Goal: Task Accomplishment & Management: Complete application form

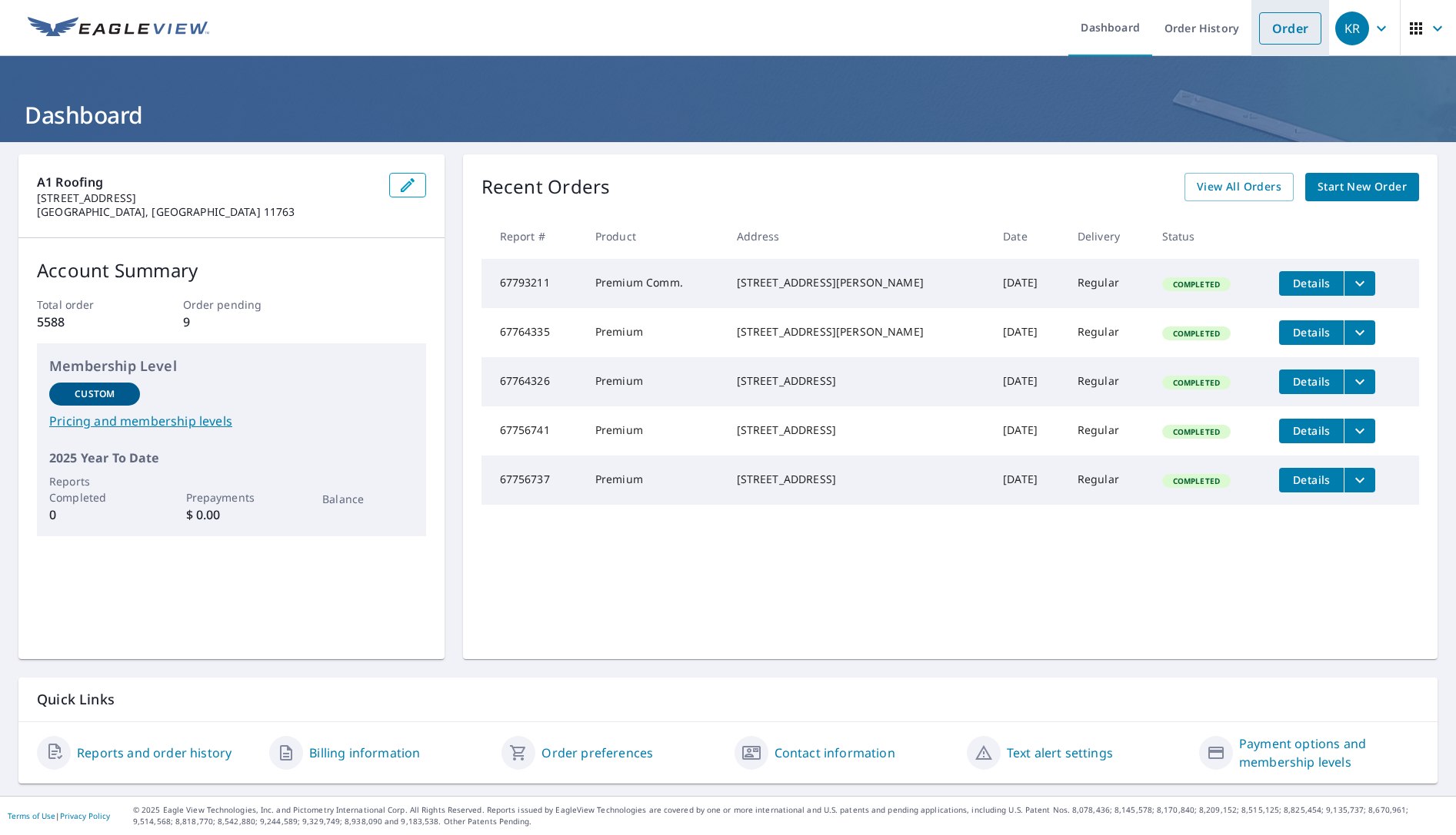
click at [1278, 25] on link "Order" at bounding box center [1290, 28] width 63 height 32
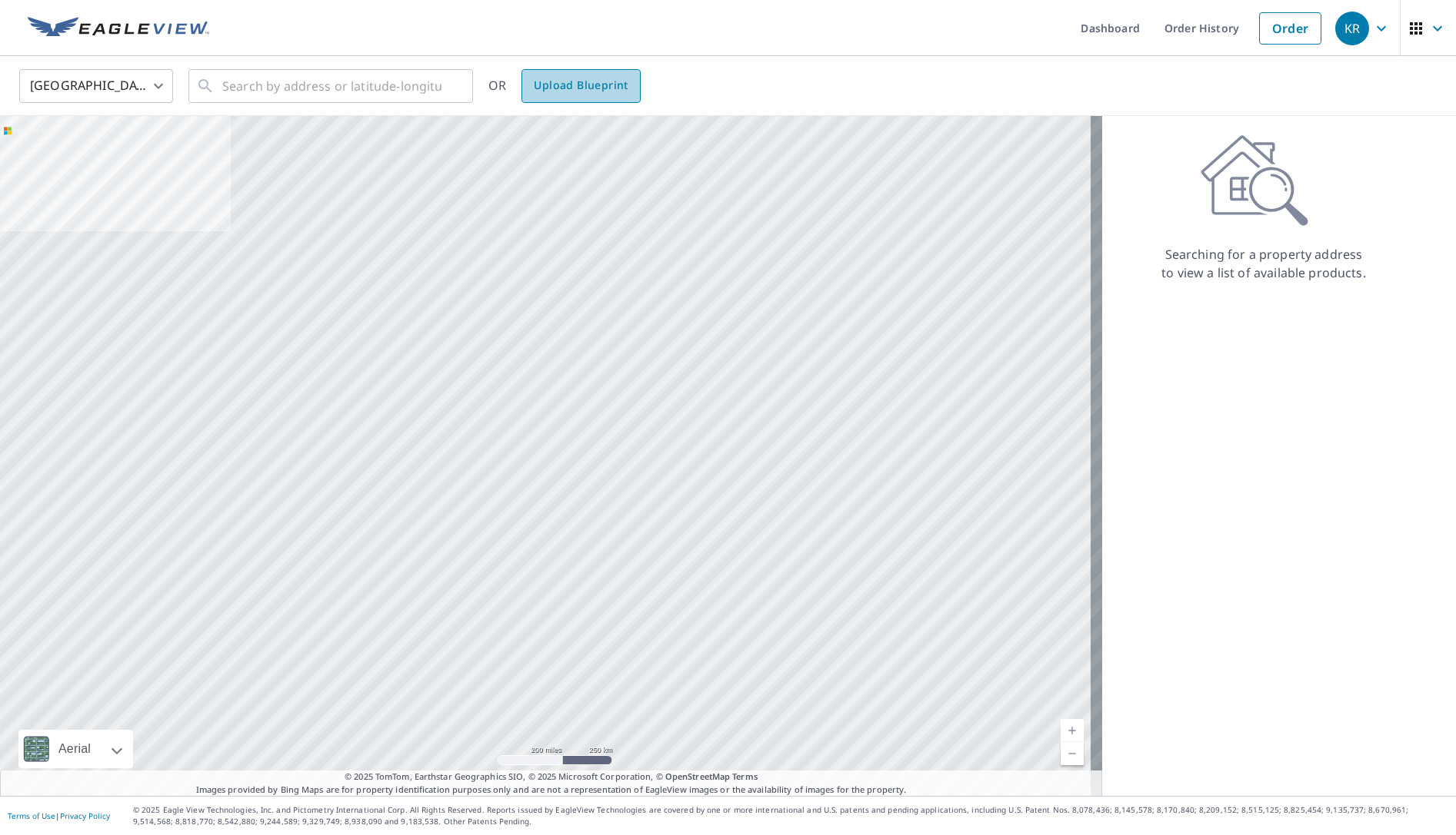
click at [594, 81] on span "Upload Blueprint" at bounding box center [580, 85] width 94 height 19
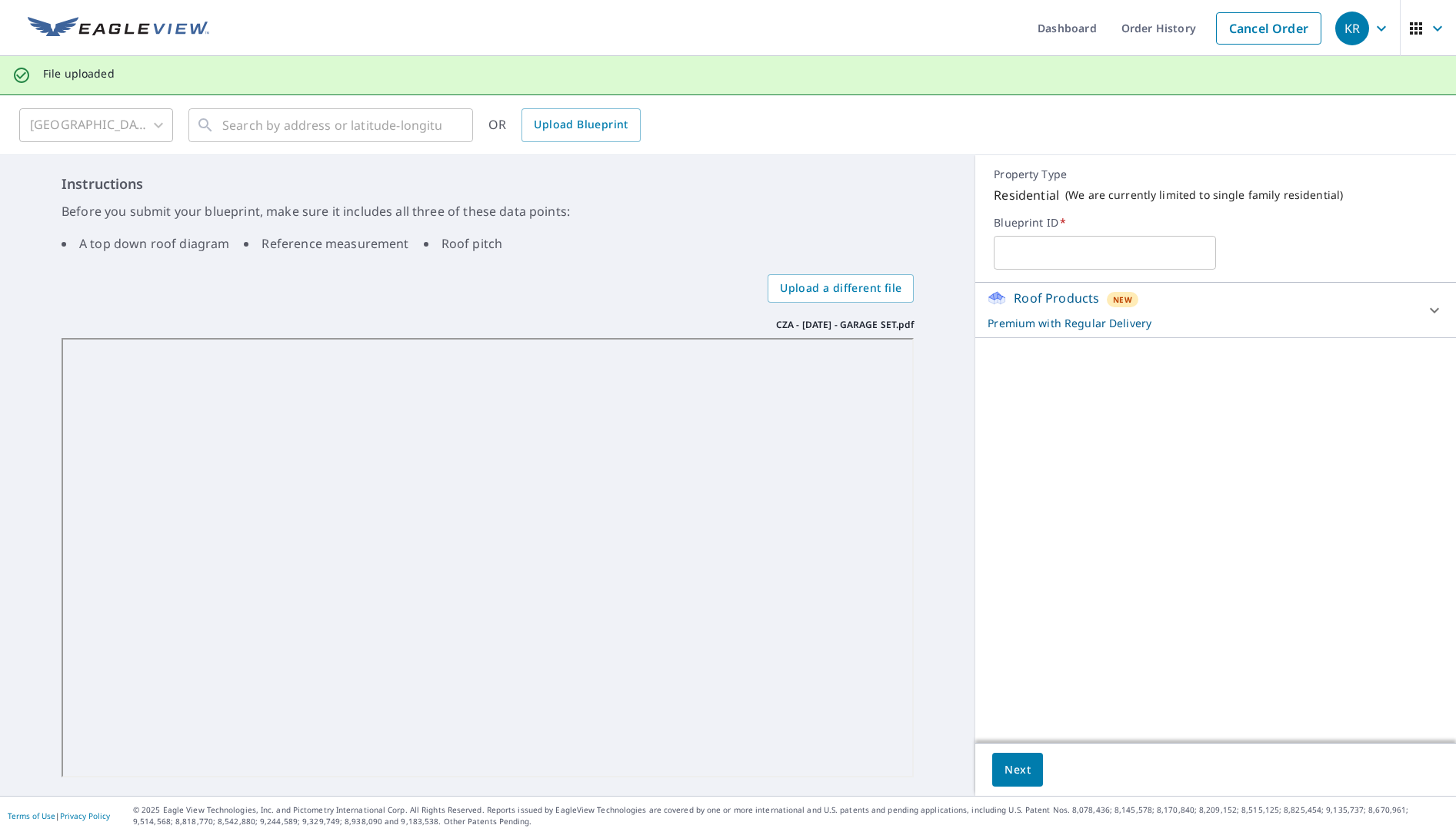
click at [1079, 250] on input "text" at bounding box center [1104, 252] width 221 height 43
type input "[PERSON_NAME] _ Garage"
click at [947, 465] on div "Instructions Before you submit your blueprint, make sure it includes all three …" at bounding box center [487, 475] width 975 height 641
click at [1425, 311] on icon at bounding box center [1433, 310] width 18 height 18
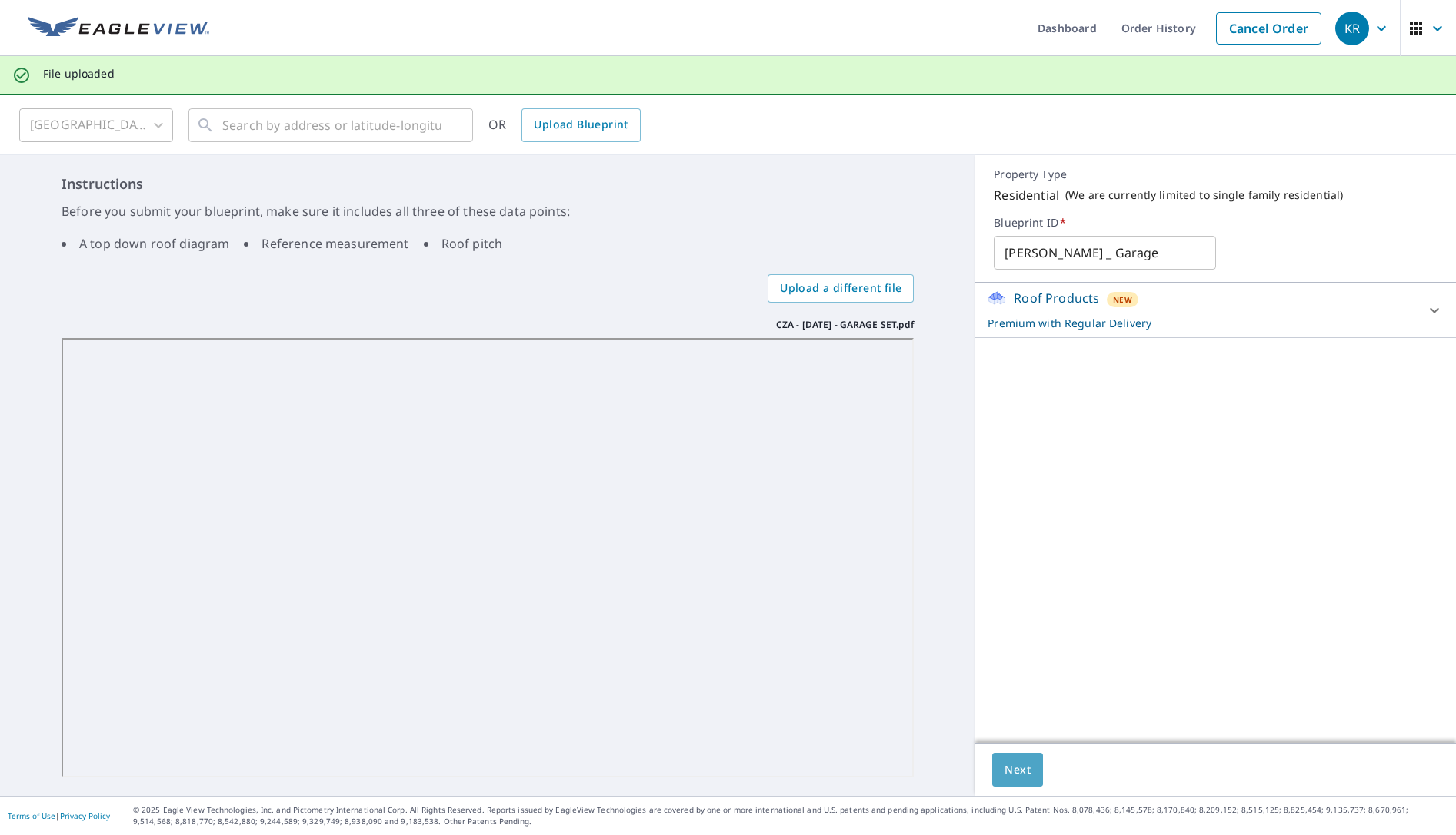
click at [1013, 769] on span "Next" at bounding box center [1017, 771] width 26 height 19
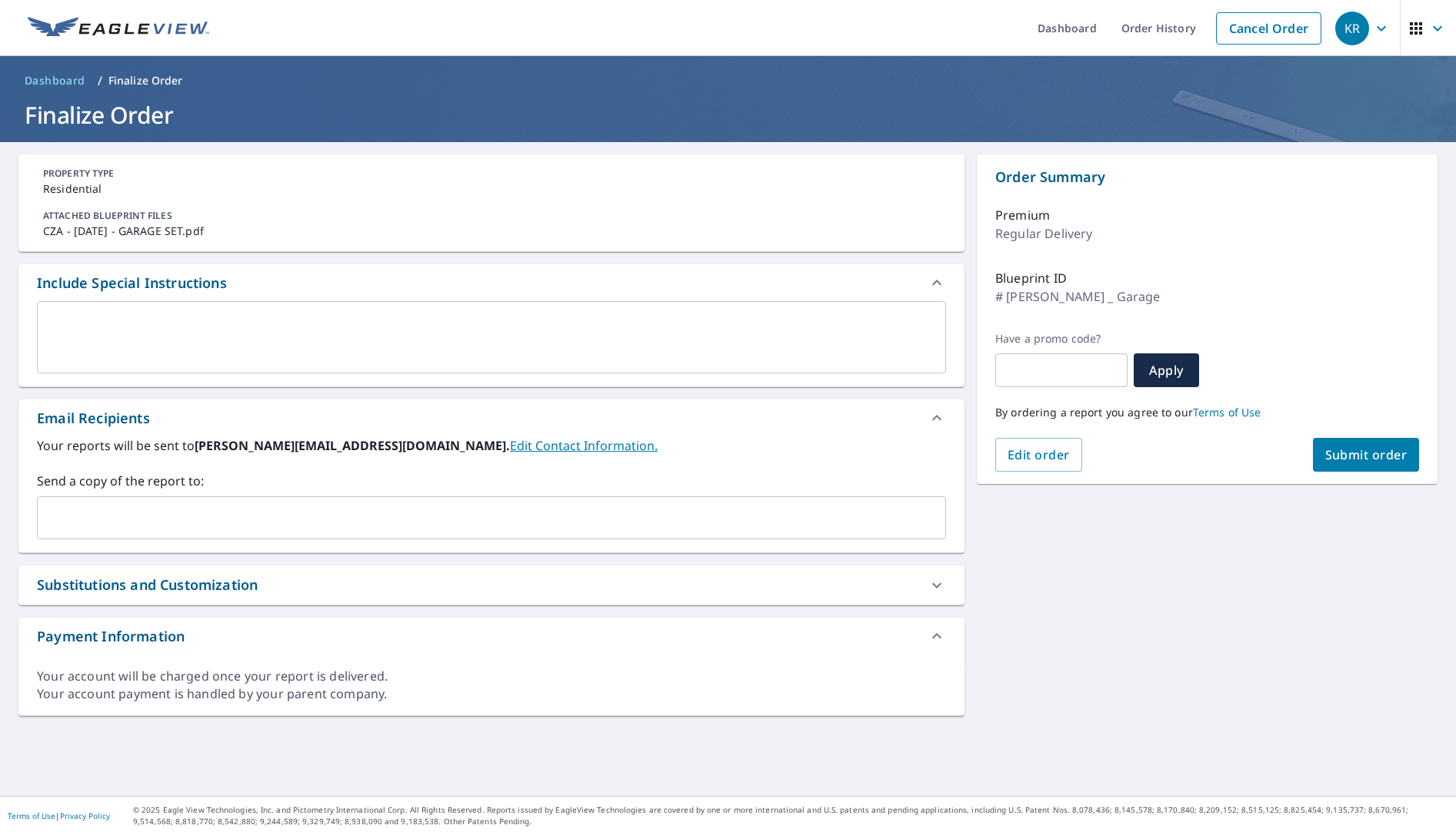
click at [274, 334] on textarea at bounding box center [492, 337] width 888 height 43
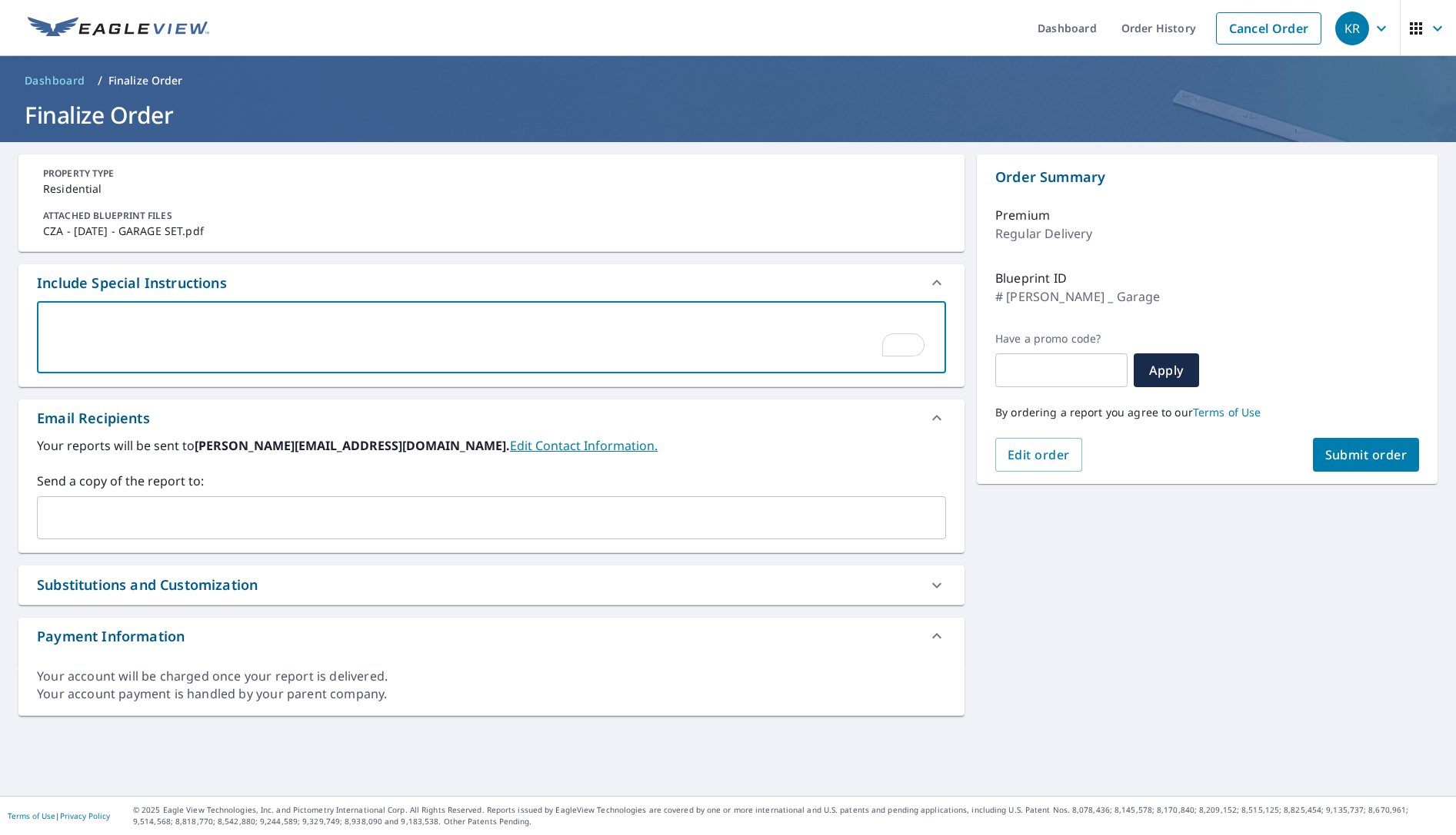
type textarea "T"
type textarea "x"
checkbox input "true"
type textarea "Th"
type textarea "x"
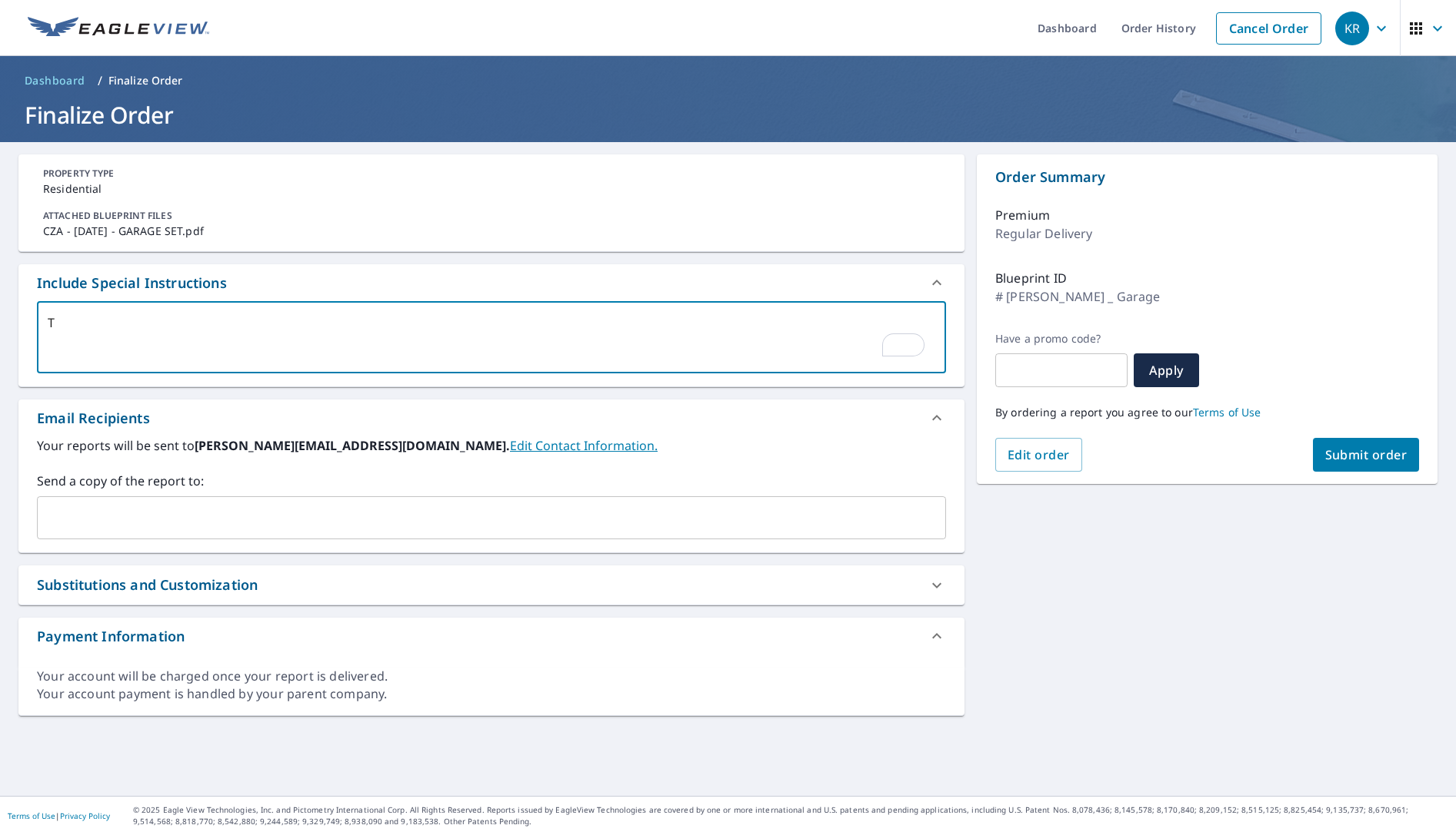
checkbox input "true"
type textarea "This"
type textarea "x"
checkbox input "true"
type textarea "This"
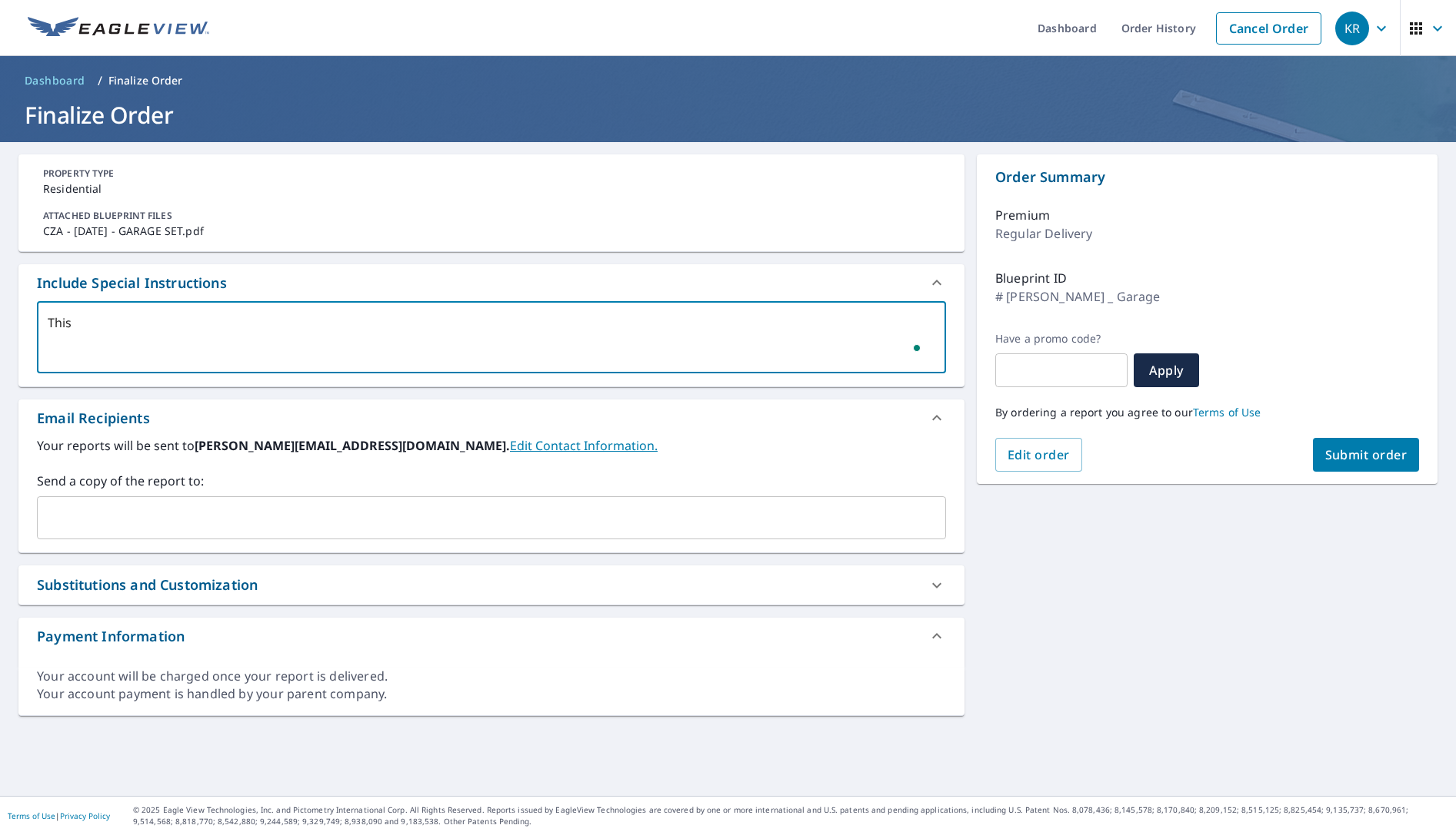
type textarea "x"
checkbox input "true"
type textarea "This o"
type textarea "x"
checkbox input "true"
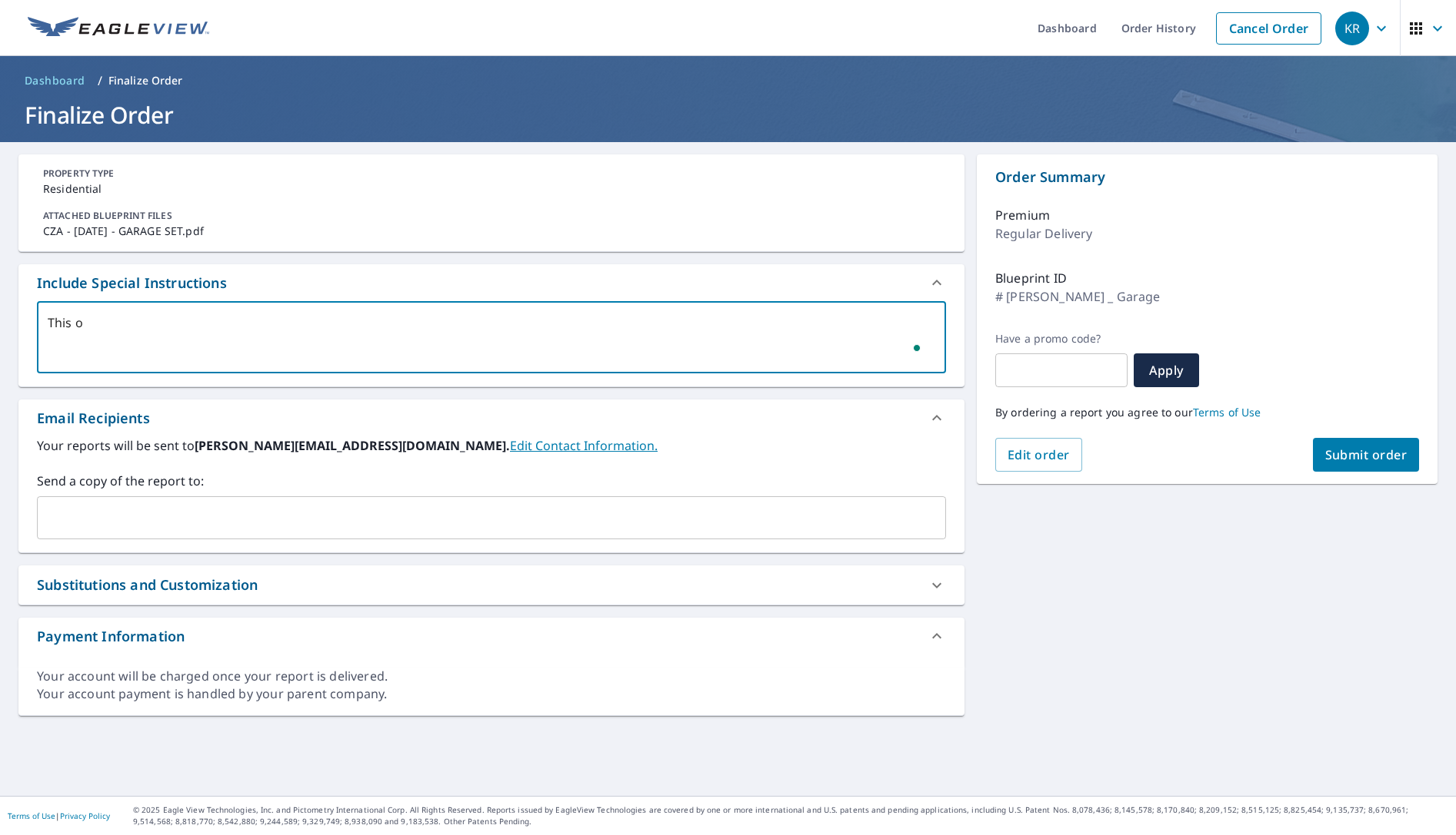
type textarea "This on"
type textarea "x"
checkbox input "true"
type textarea "This one"
type textarea "x"
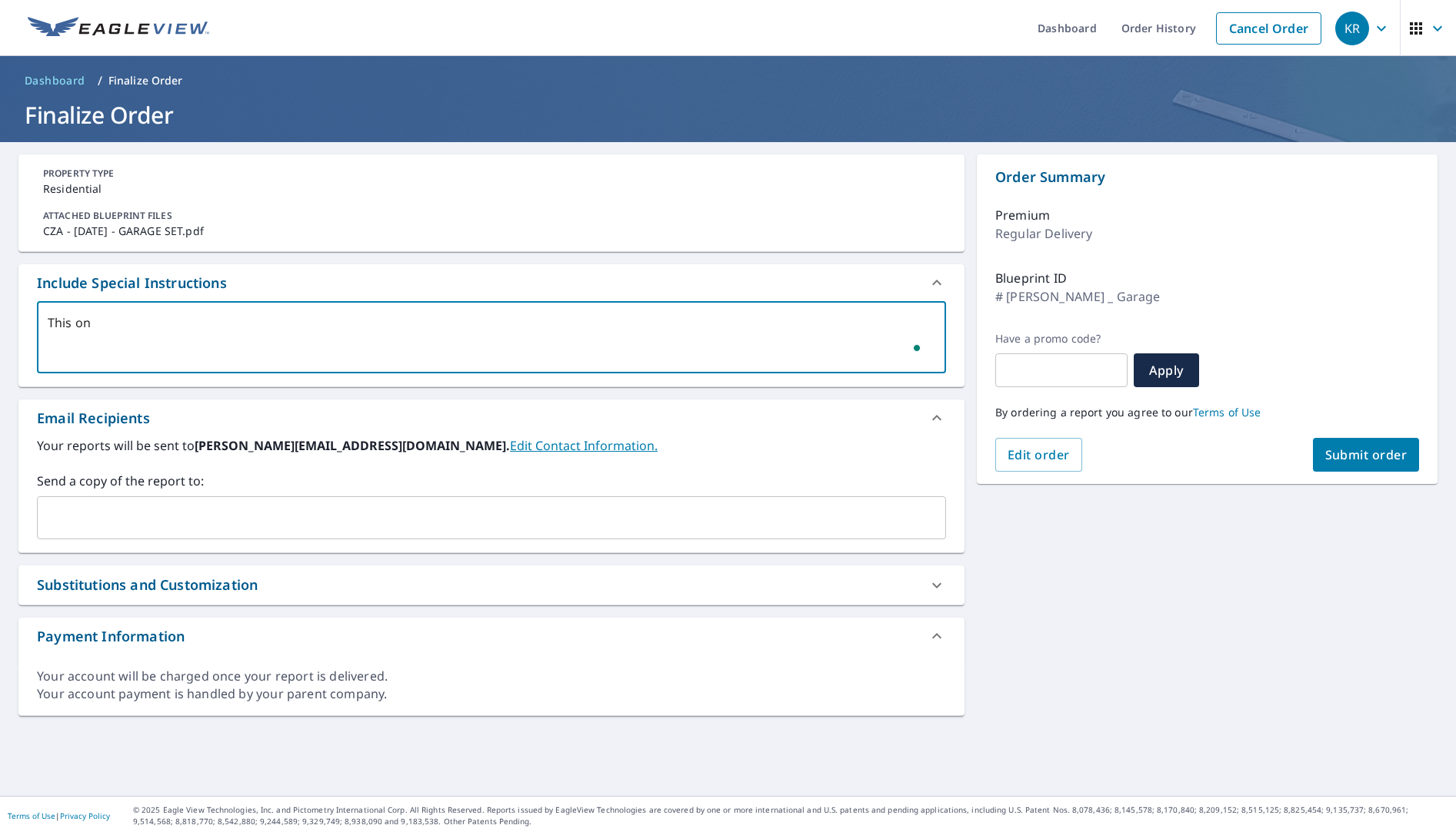
checkbox input "true"
type textarea "This one"
type textarea "x"
checkbox input "true"
type textarea "This one h"
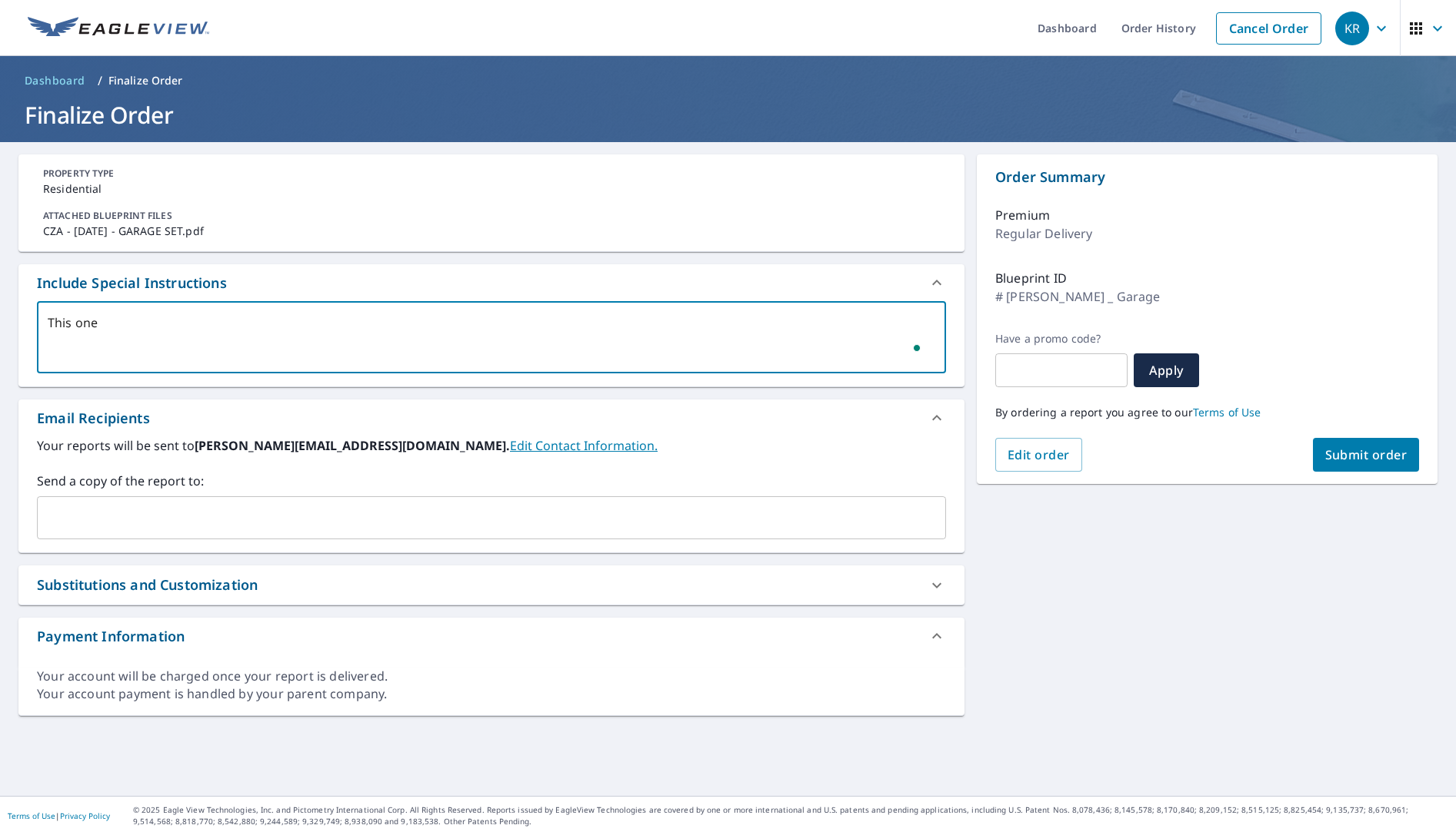
type textarea "x"
checkbox input "true"
type textarea "This one ha"
type textarea "x"
checkbox input "true"
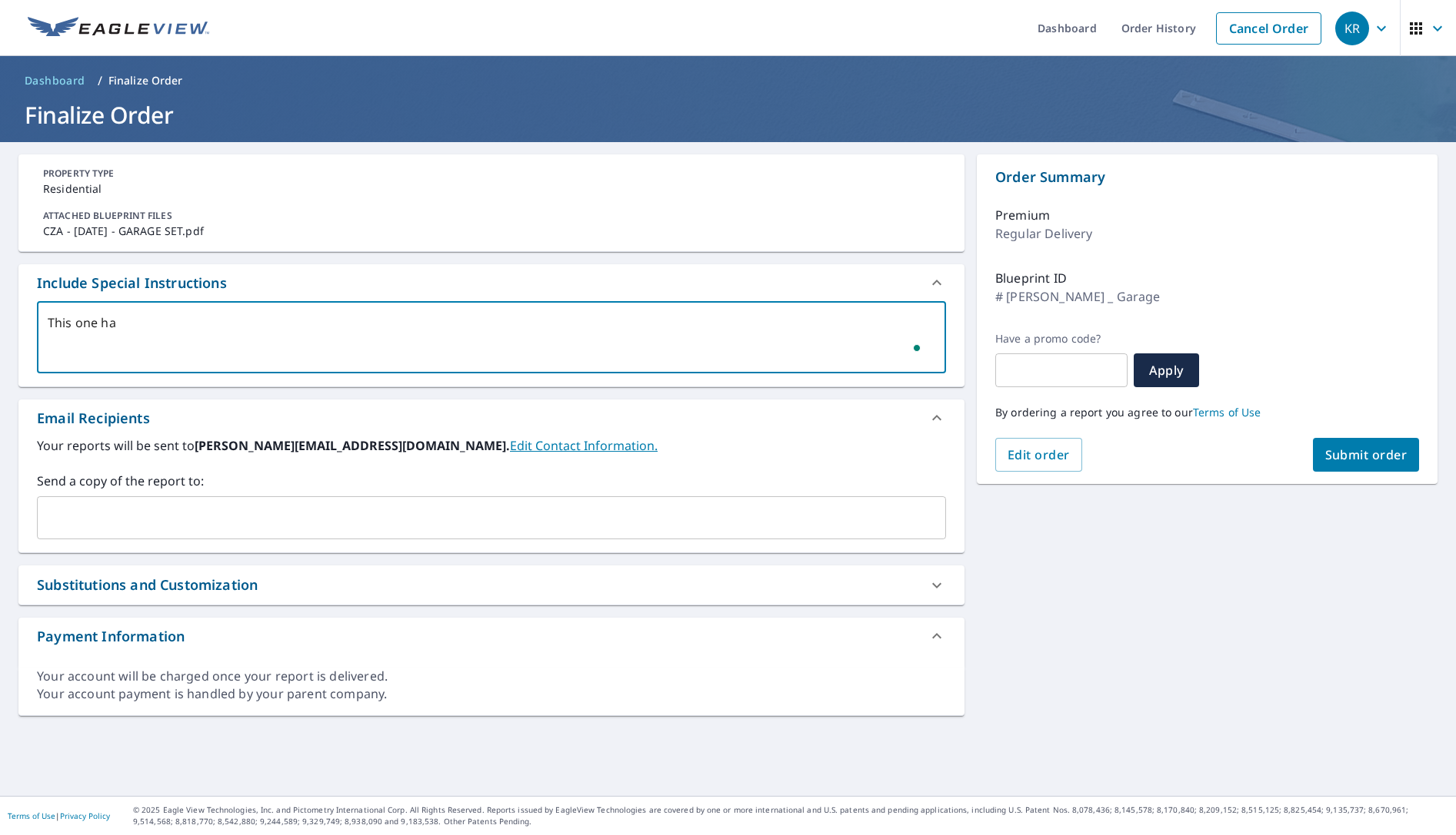
type textarea "This one has"
type textarea "x"
checkbox input "true"
type textarea "This one has"
type textarea "x"
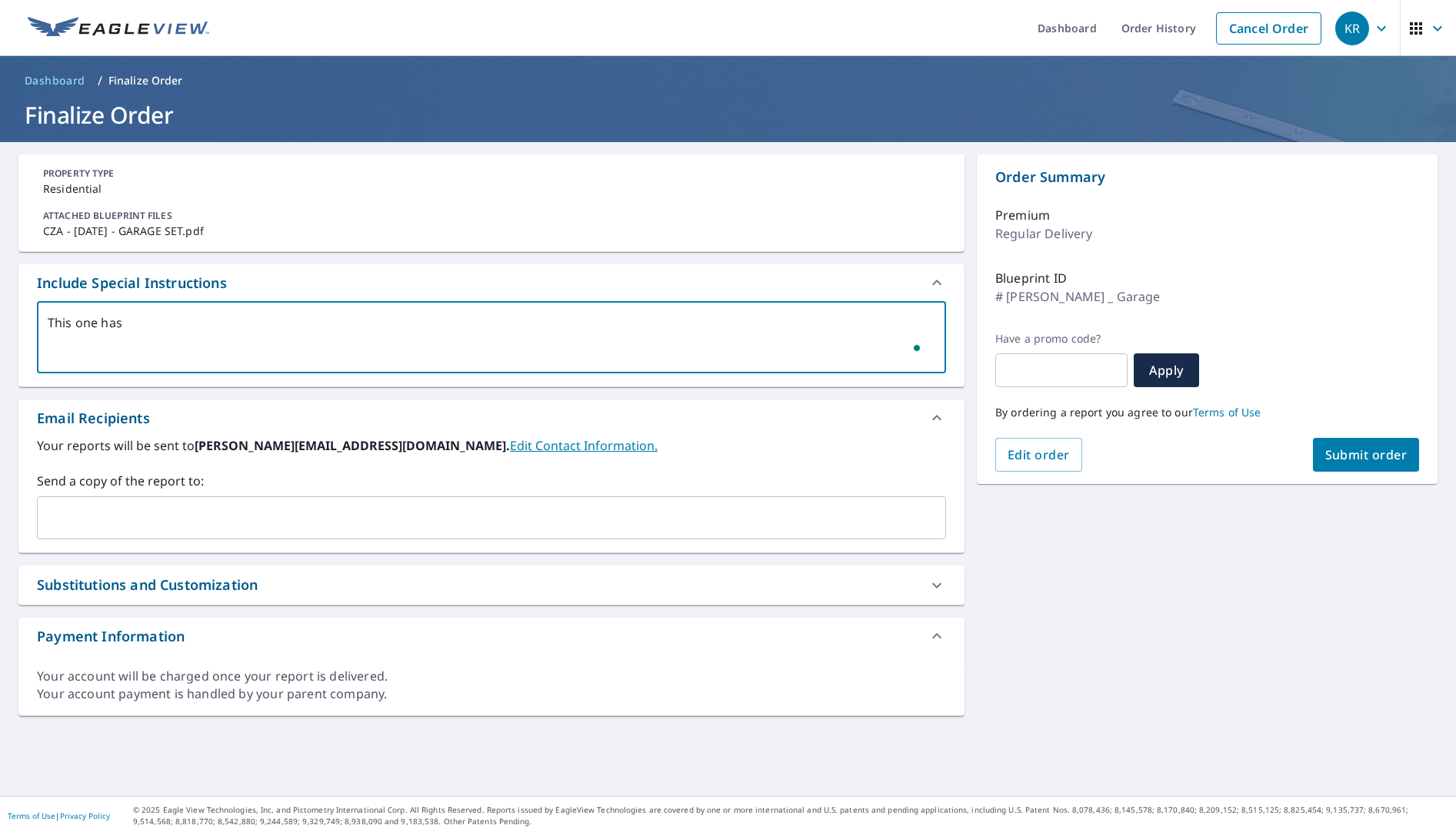
checkbox input "true"
type textarea "This one has t"
type textarea "x"
checkbox input "true"
type textarea "This one has th"
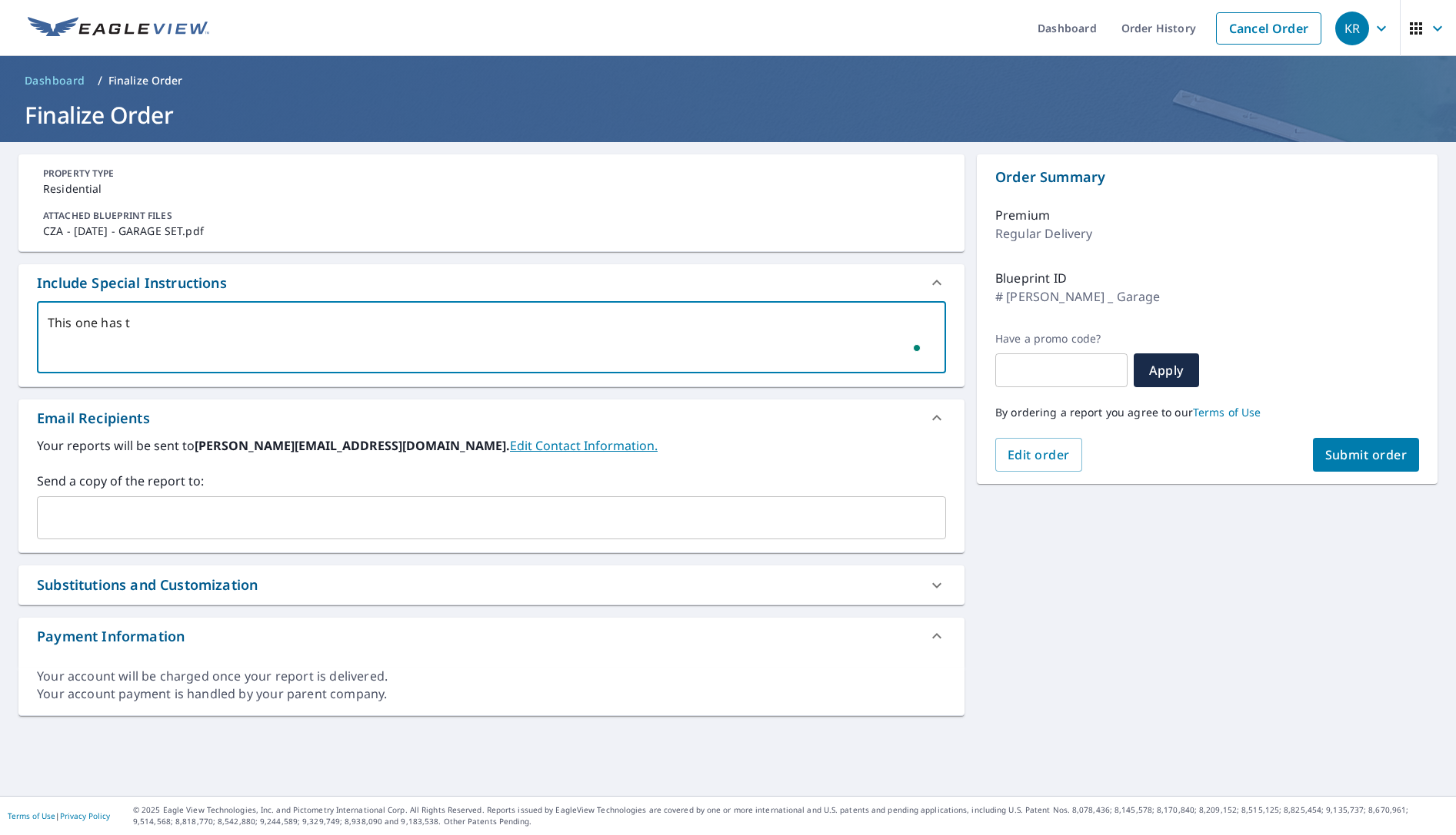
type textarea "x"
checkbox input "true"
type textarea "This one has the"
type textarea "x"
checkbox input "true"
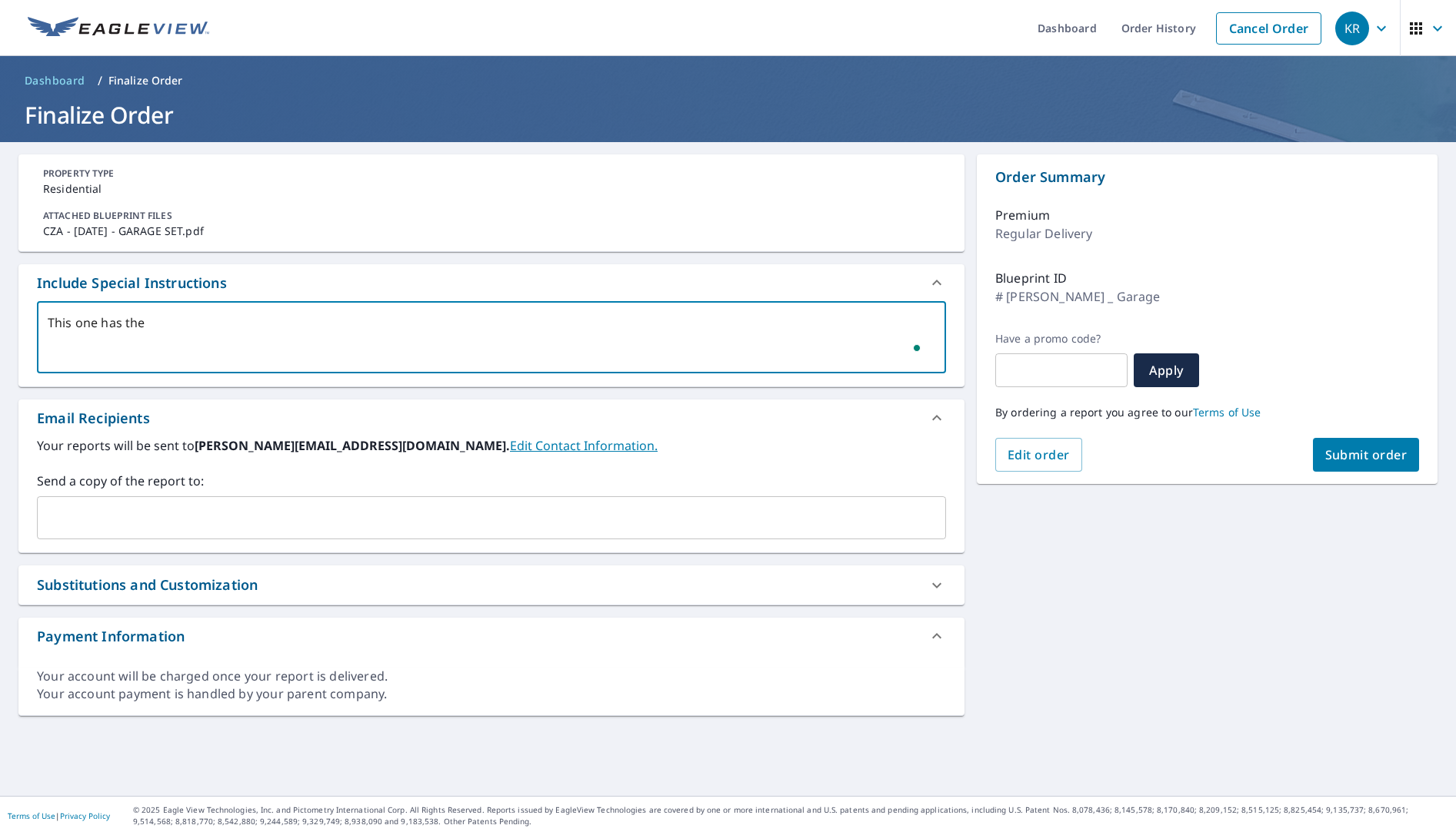
type textarea "This one has the"
type textarea "x"
checkbox input "true"
type textarea "This one has the e"
type textarea "x"
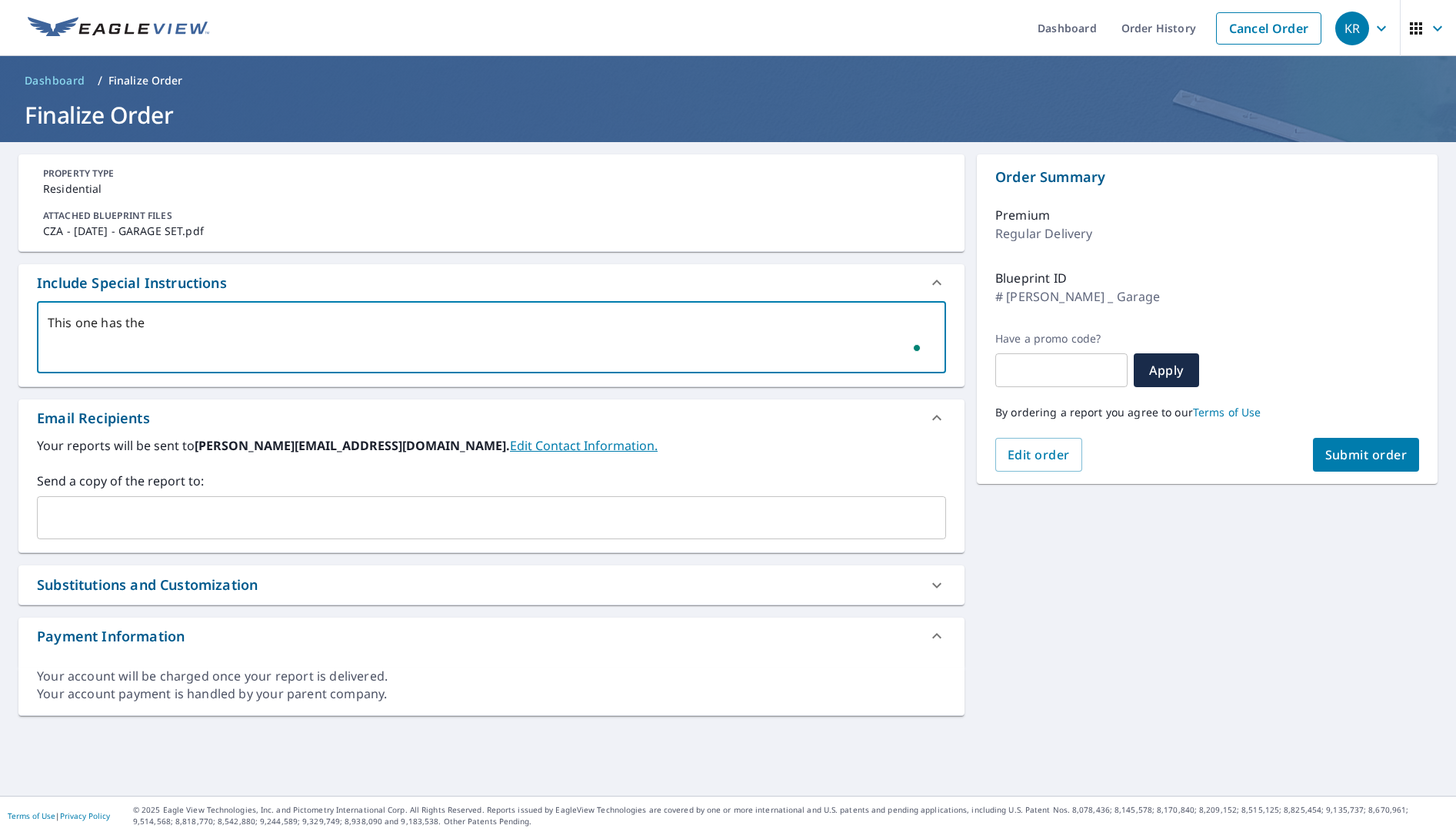
checkbox input "true"
type textarea "This one has the el"
type textarea "x"
checkbox input "true"
type textarea "This one has the ele"
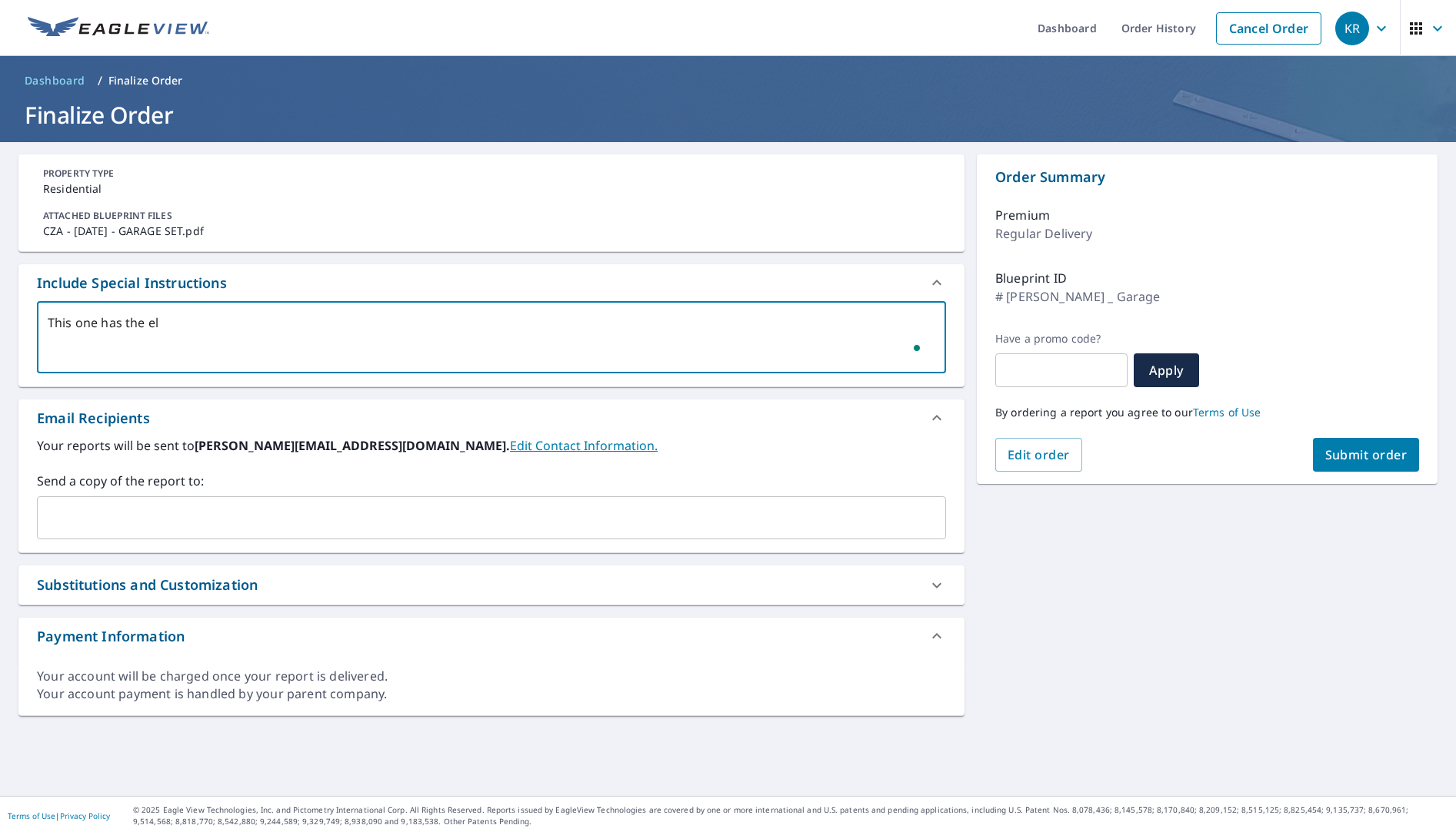
type textarea "x"
checkbox input "true"
type textarea "This one has the elev"
type textarea "x"
checkbox input "true"
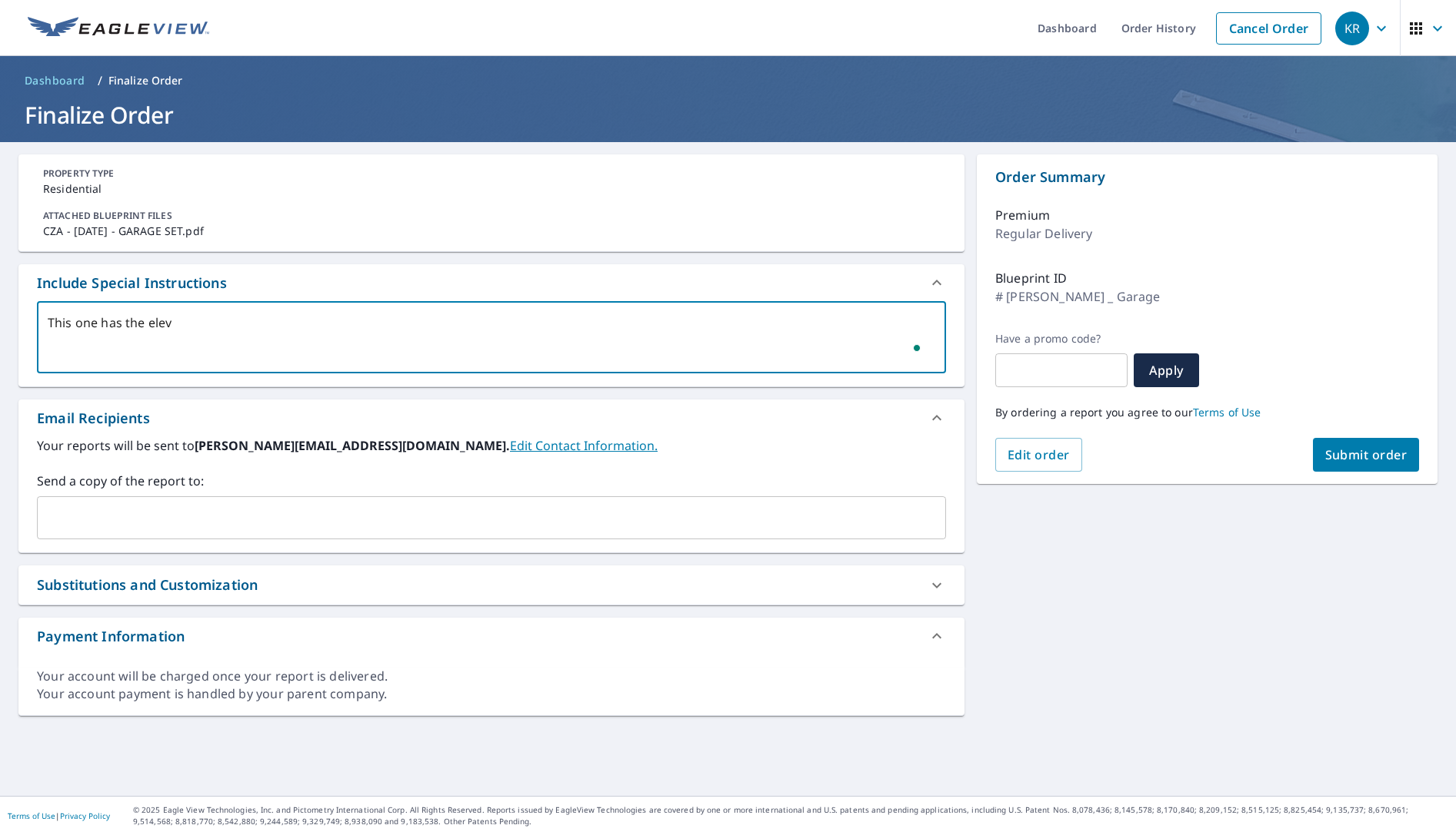
type textarea "This one has the eleva"
type textarea "x"
checkbox input "true"
type textarea "This one has the elevat"
type textarea "x"
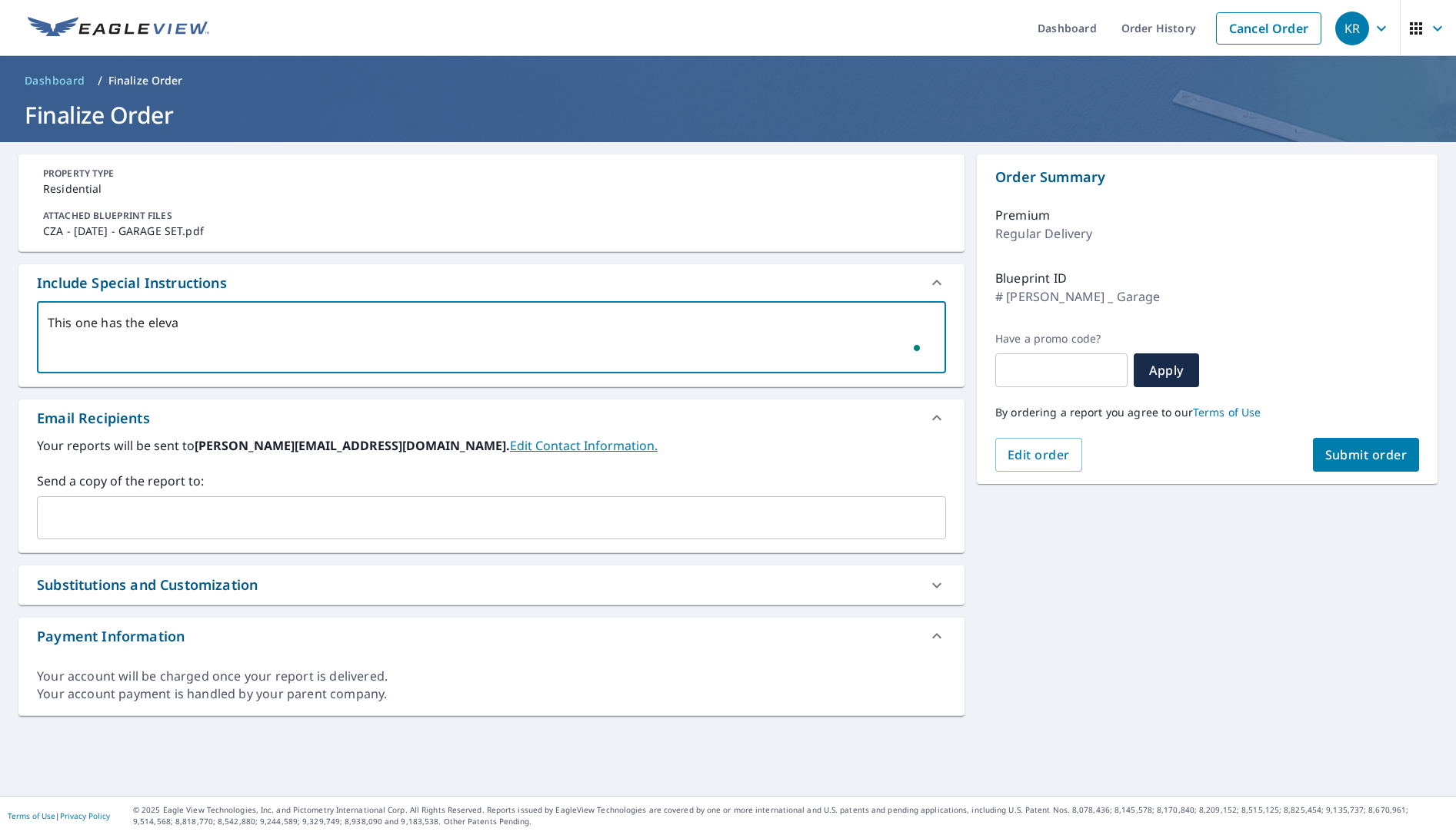
checkbox input "true"
type textarea "This one has the elevati"
type textarea "x"
checkbox input "true"
type textarea "This one has the elevatio"
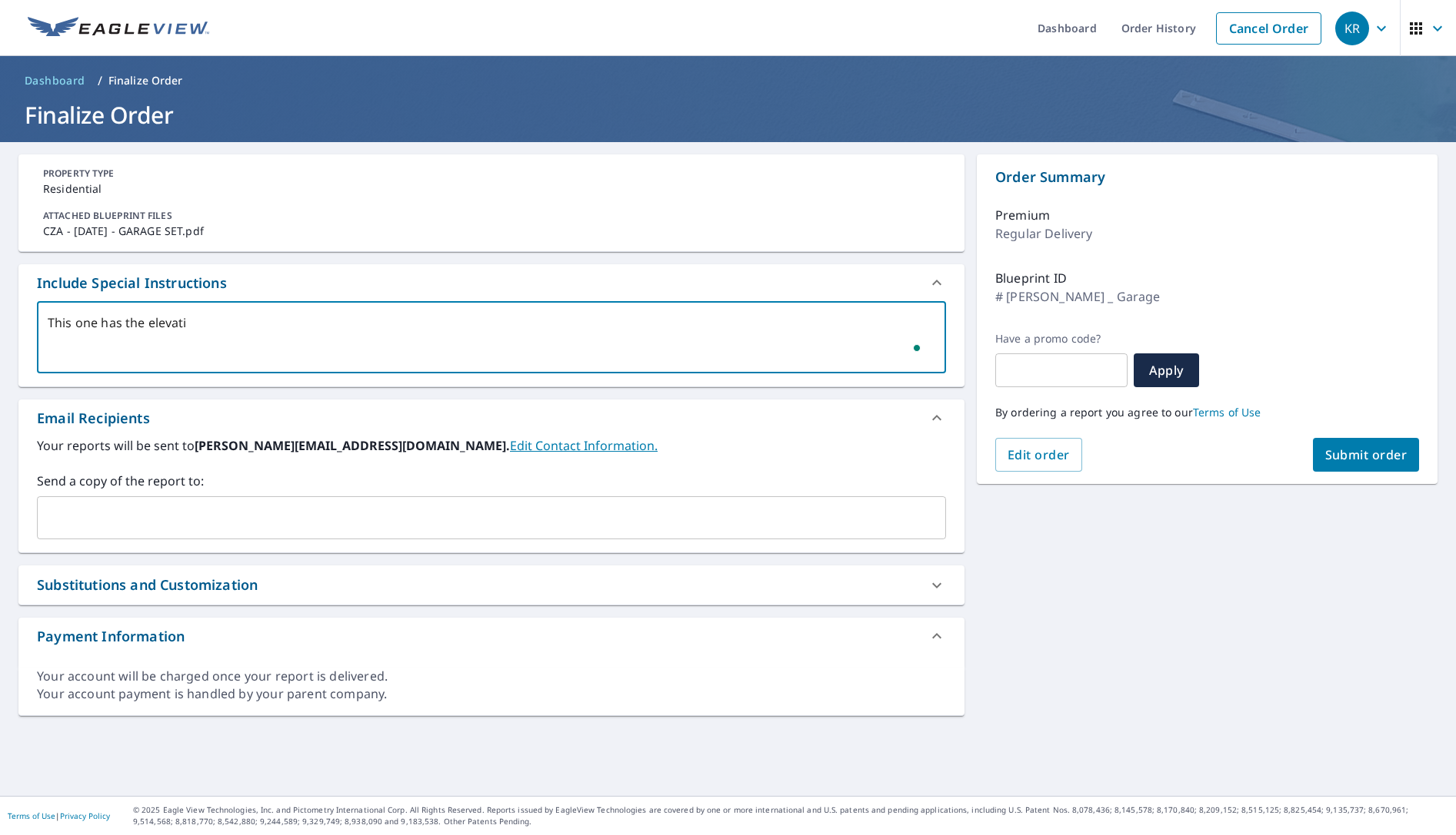
type textarea "x"
checkbox input "true"
type textarea "This one has the elevation"
type textarea "x"
checkbox input "true"
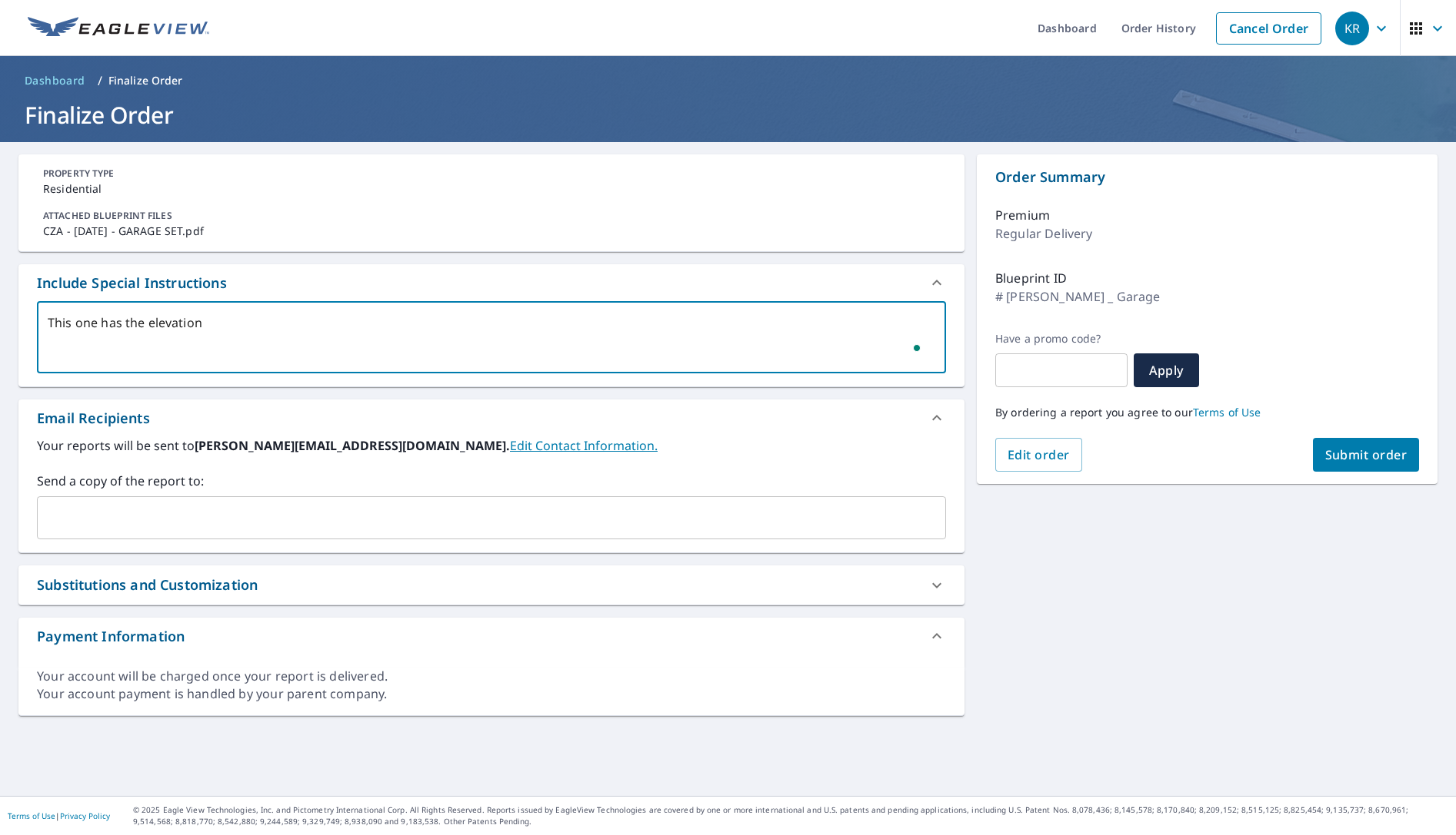
type textarea "This one has the elevations"
type textarea "x"
checkbox input "true"
type textarea "This one has the elevations"
type textarea "x"
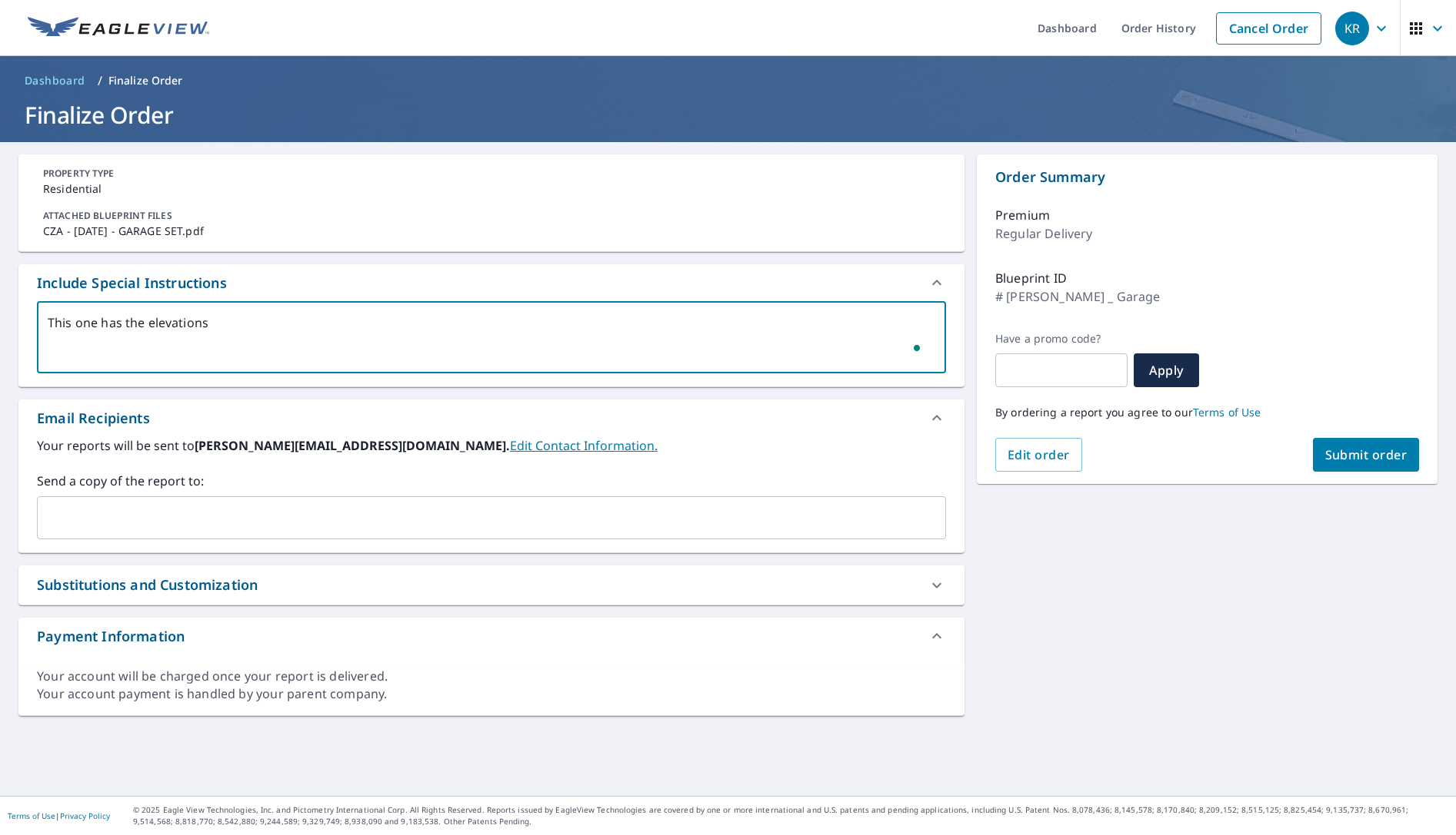
checkbox input "true"
type textarea "This one has the elevations a"
type textarea "x"
checkbox input "true"
type textarea "This one has the elevations an"
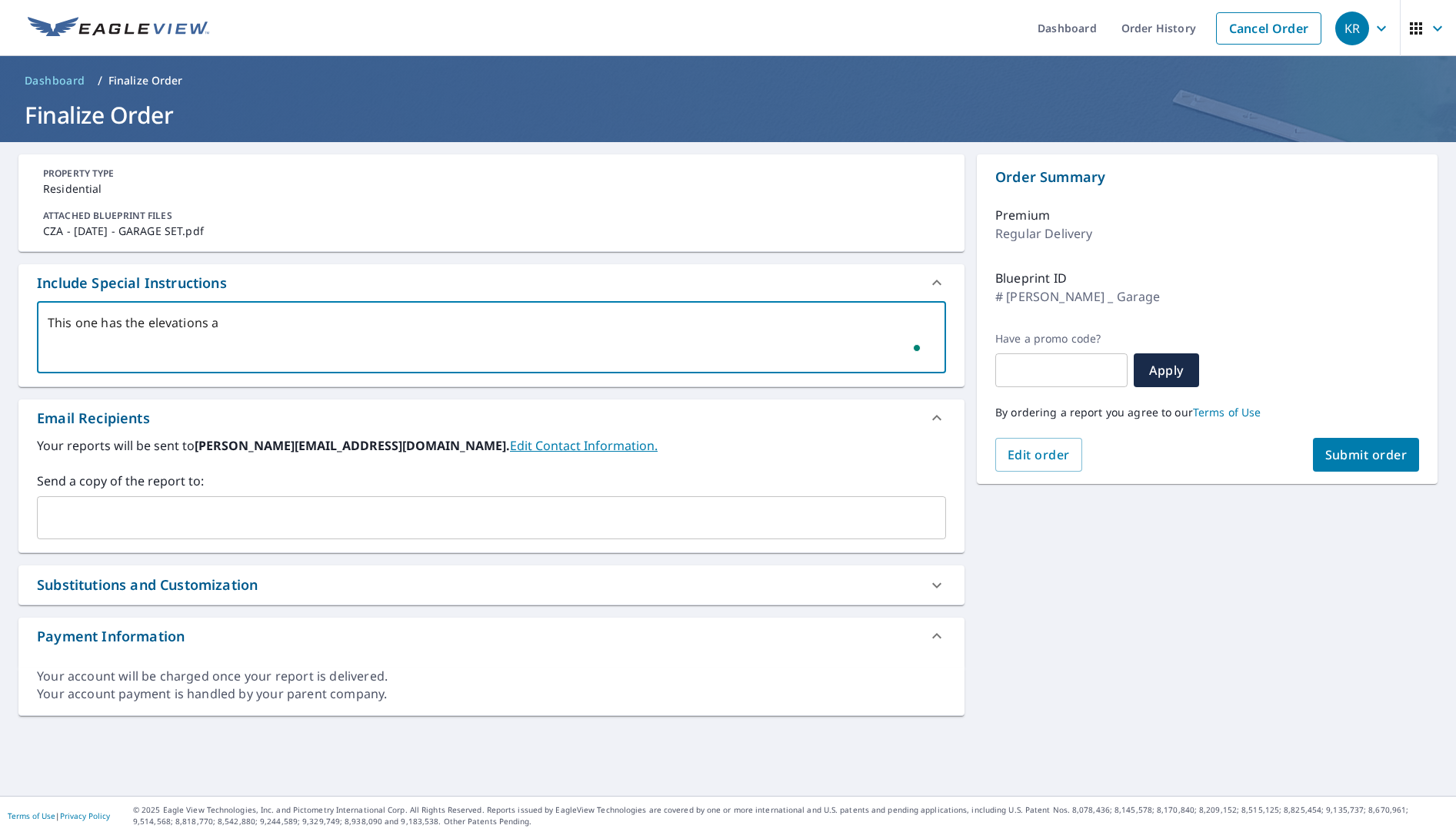
type textarea "x"
checkbox input "true"
type textarea "This one has the elevations and"
type textarea "x"
checkbox input "true"
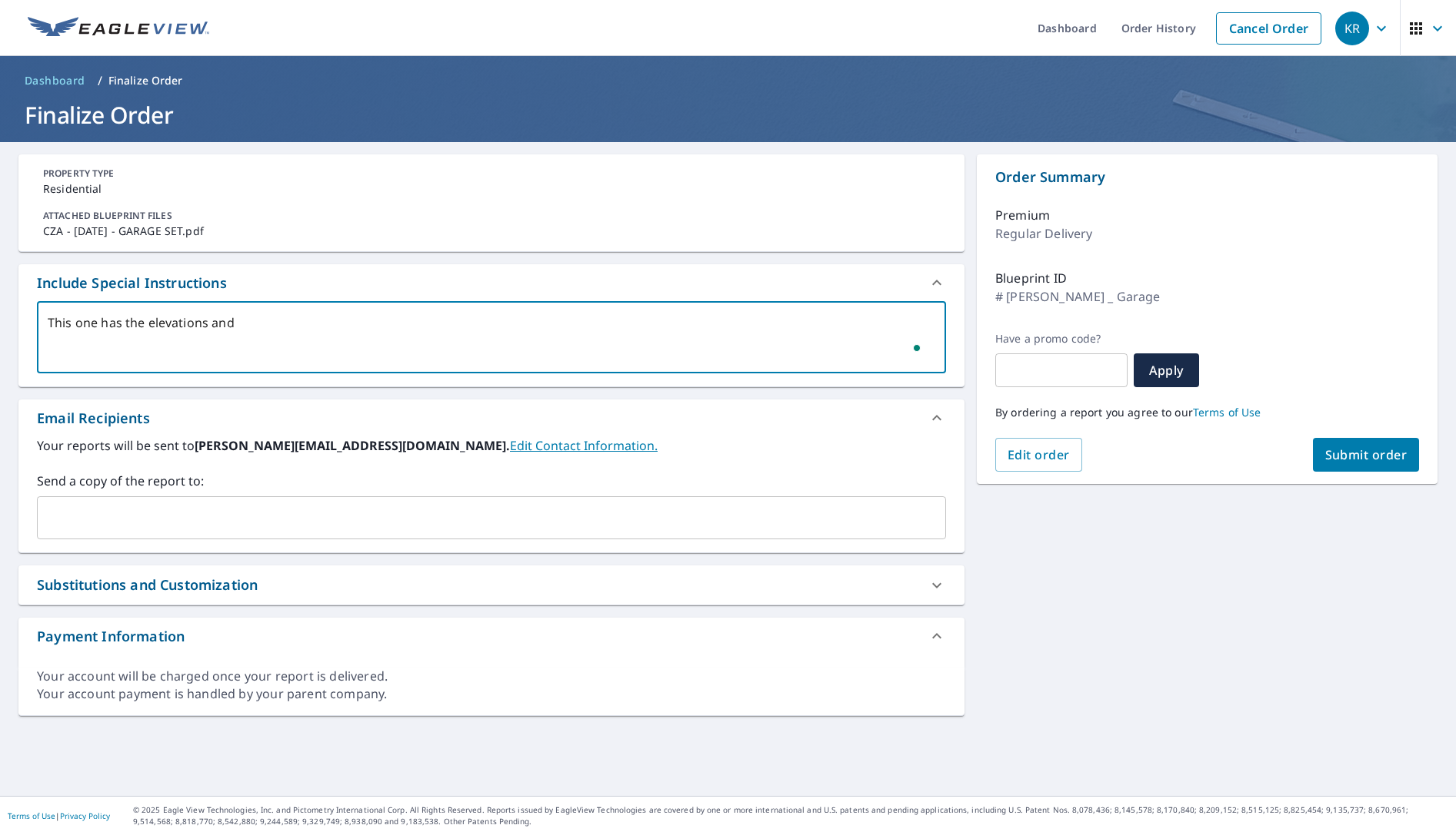
type textarea "This one has the elevations and"
type textarea "x"
checkbox input "true"
type textarea "This one has the elevations and e"
type textarea "x"
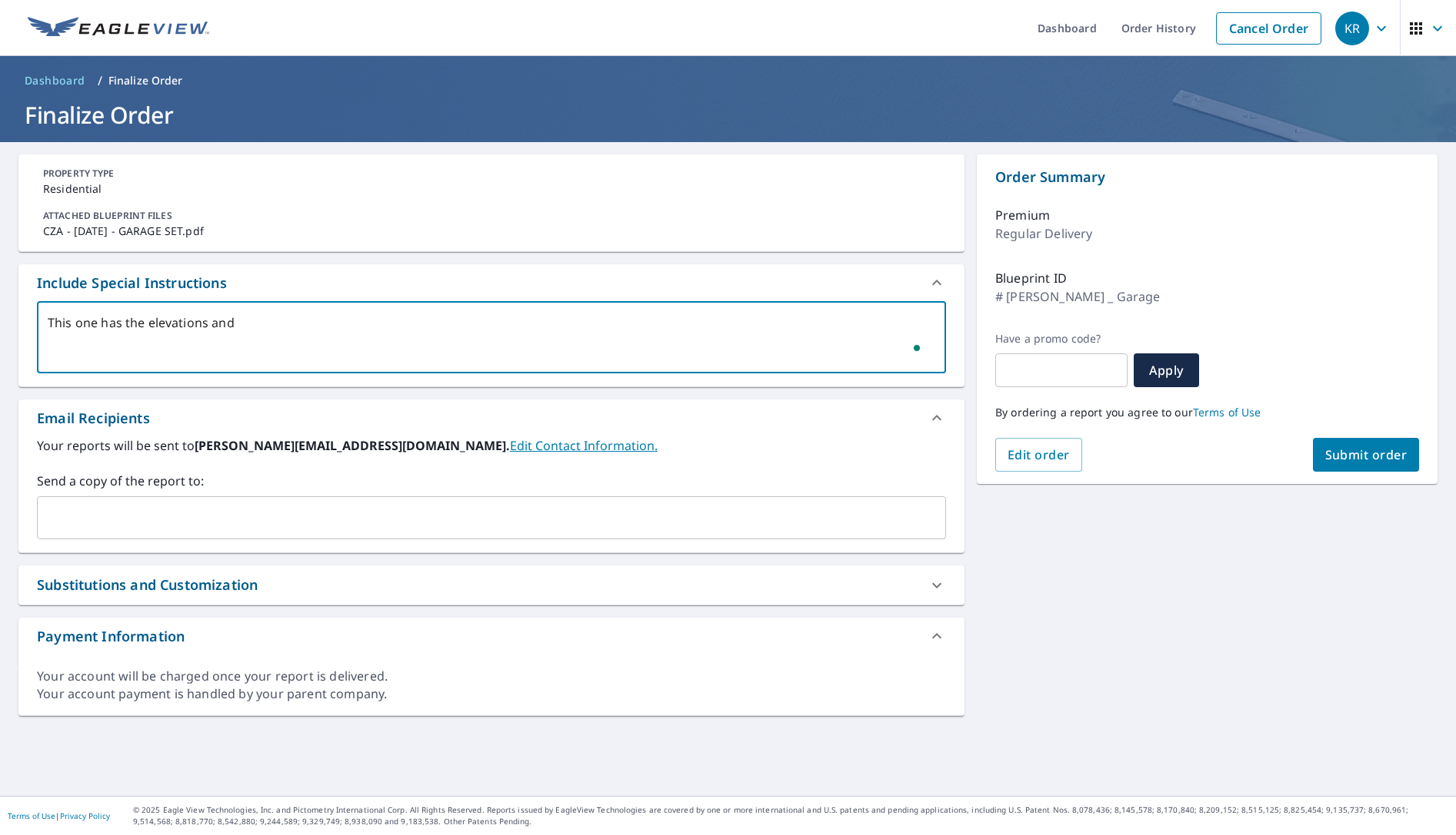
checkbox input "true"
type textarea "This one has the elevations and ev"
type textarea "x"
checkbox input "true"
type textarea "This one has the elevations and eve"
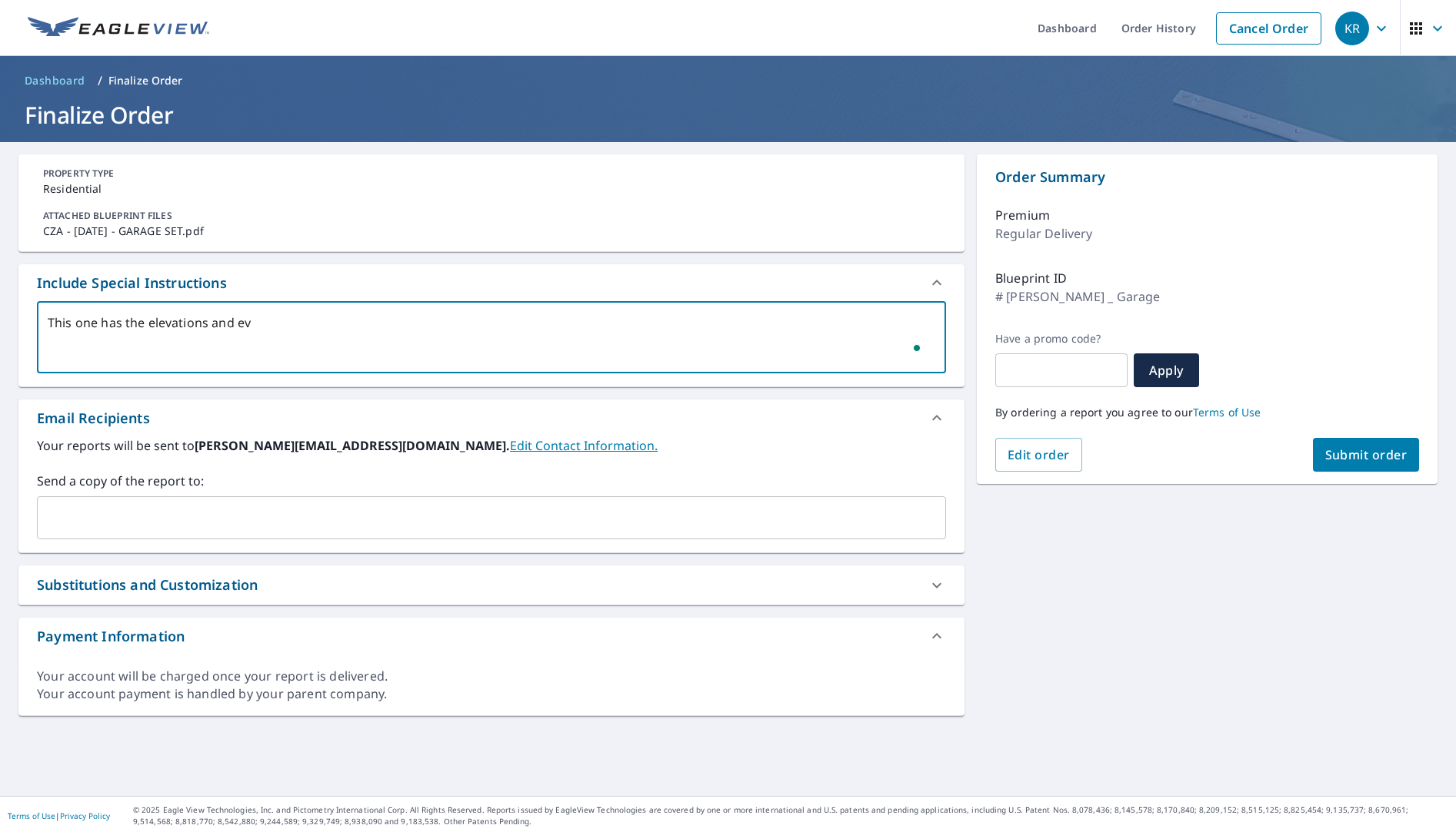
type textarea "x"
checkbox input "true"
type textarea "This one has the elevations and even"
type textarea "x"
checkbox input "true"
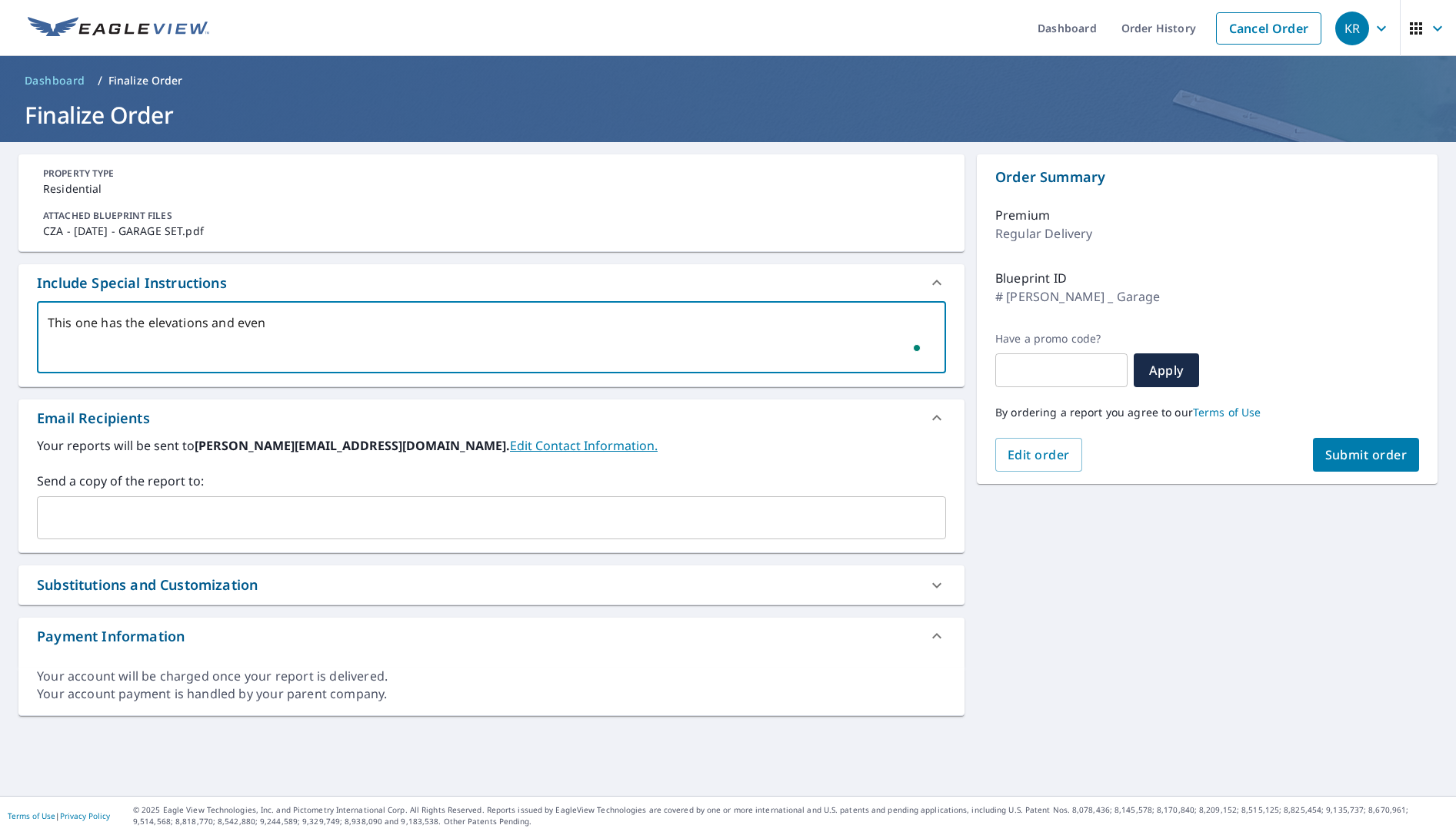
type textarea "This one has the elevations and even"
type textarea "x"
checkbox input "true"
type textarea "This one has the elevations and even h"
type textarea "x"
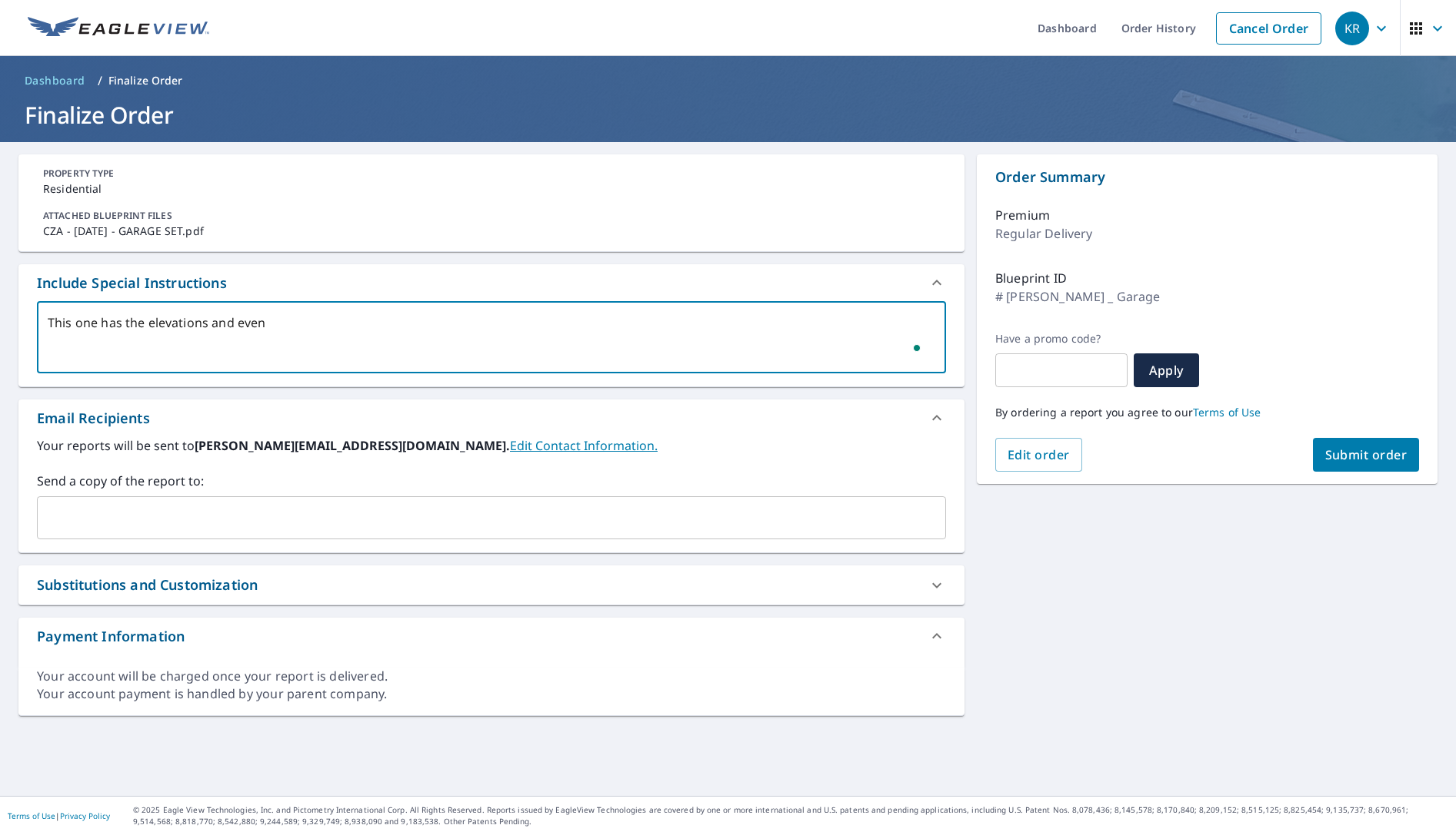
checkbox input "true"
type textarea "This one has the elevations and even ha"
type textarea "x"
checkbox input "true"
type textarea "This one has the elevations and even has"
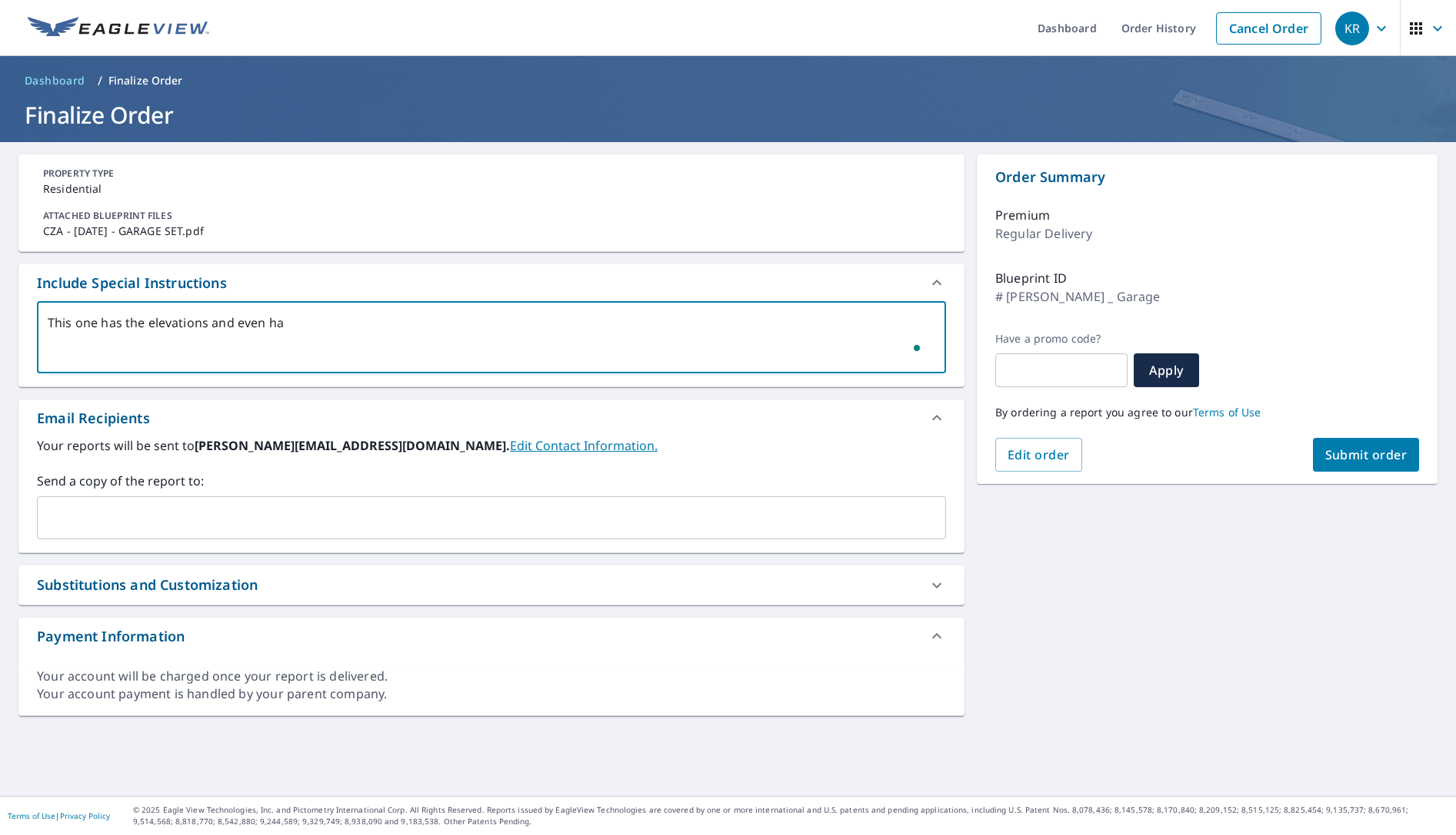
type textarea "x"
checkbox input "true"
type textarea "This one has the elevations and even has"
type textarea "x"
checkbox input "true"
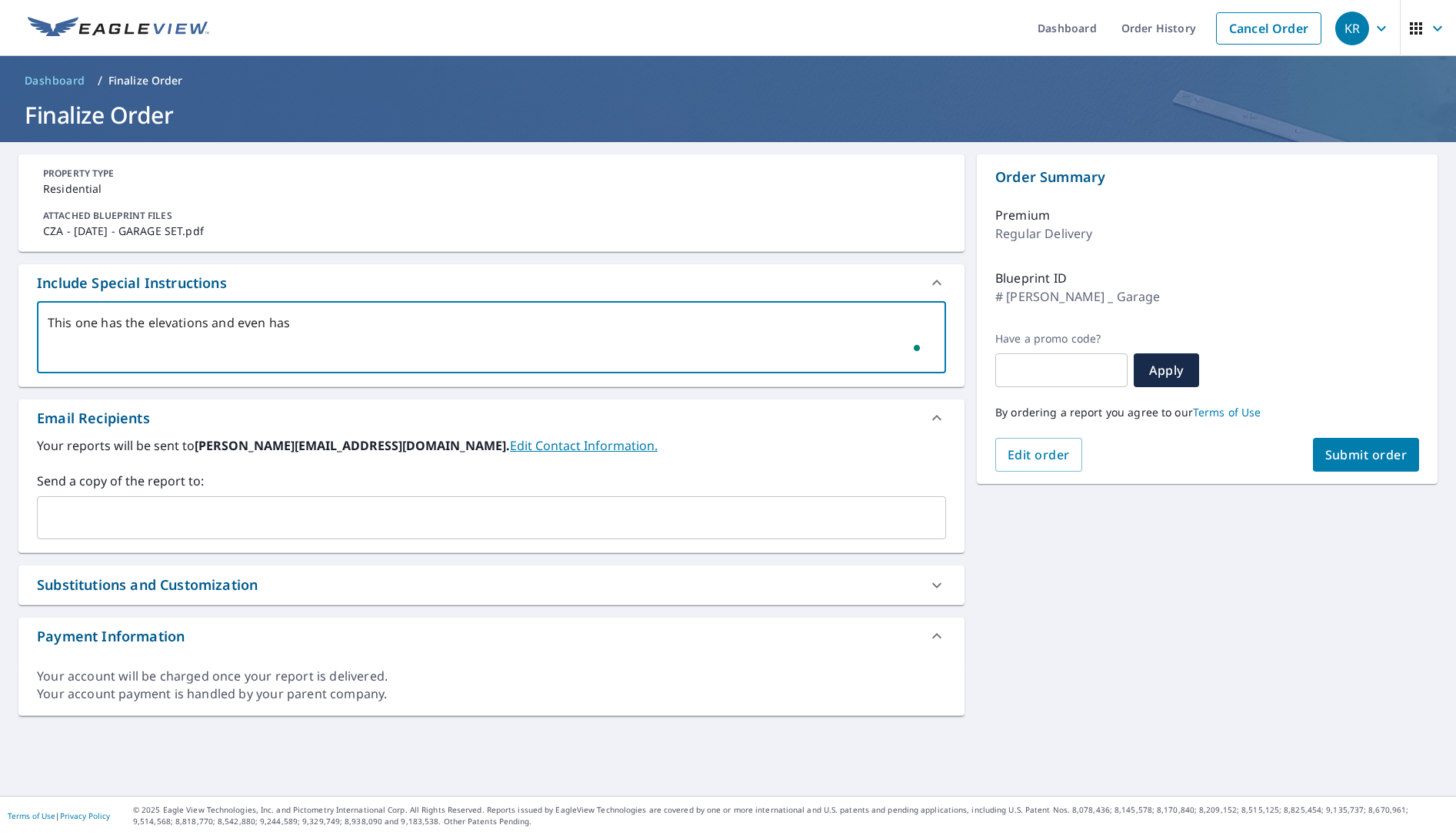
type textarea "This one has the elevations and even has a"
type textarea "x"
checkbox input "true"
type textarea "This one has the elevations and even has a"
type textarea "x"
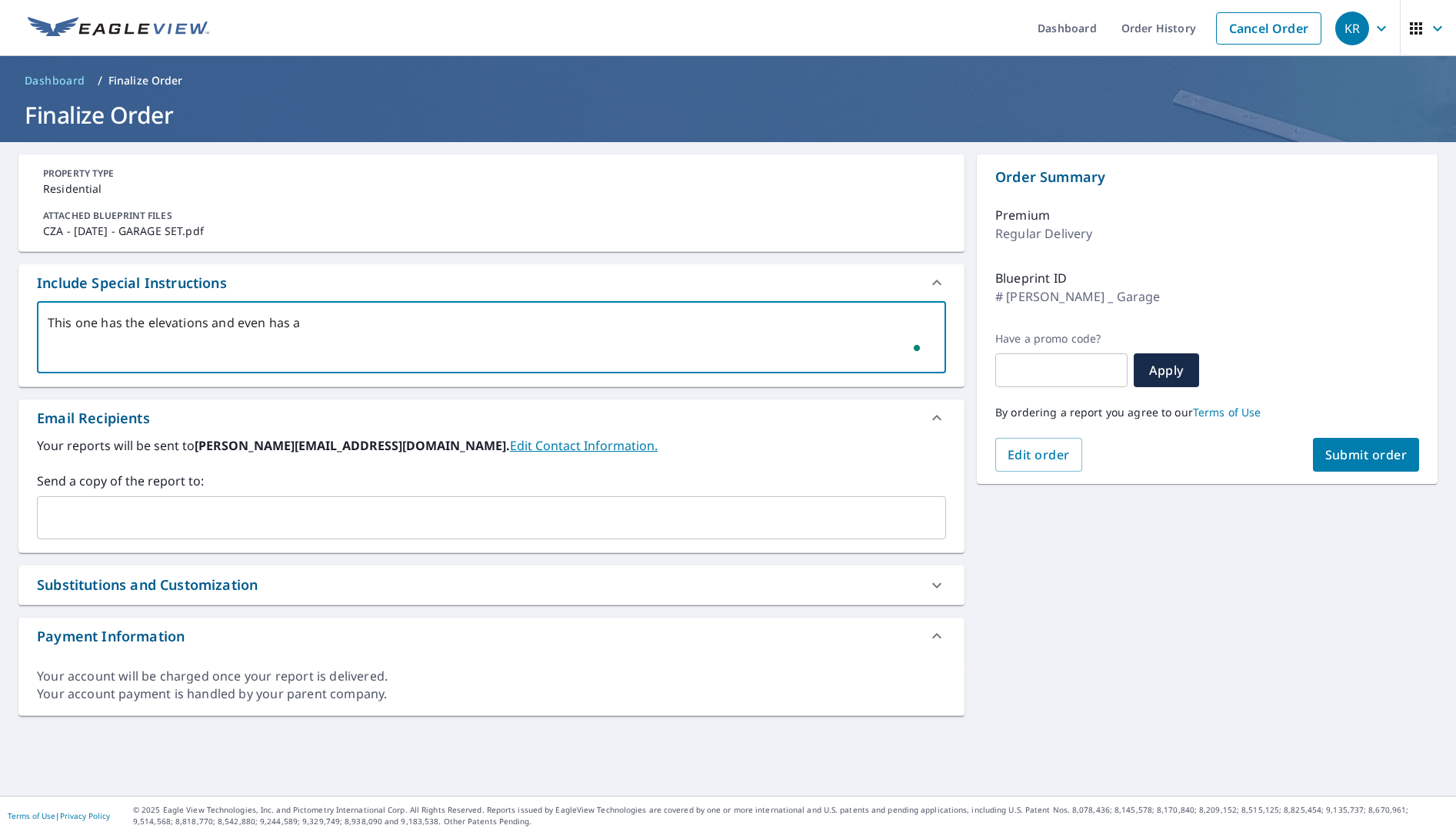
checkbox input "true"
type textarea "This one has the elevations and even has a 3"
type textarea "x"
checkbox input "true"
type textarea "This one has the elevations and even has a 3D"
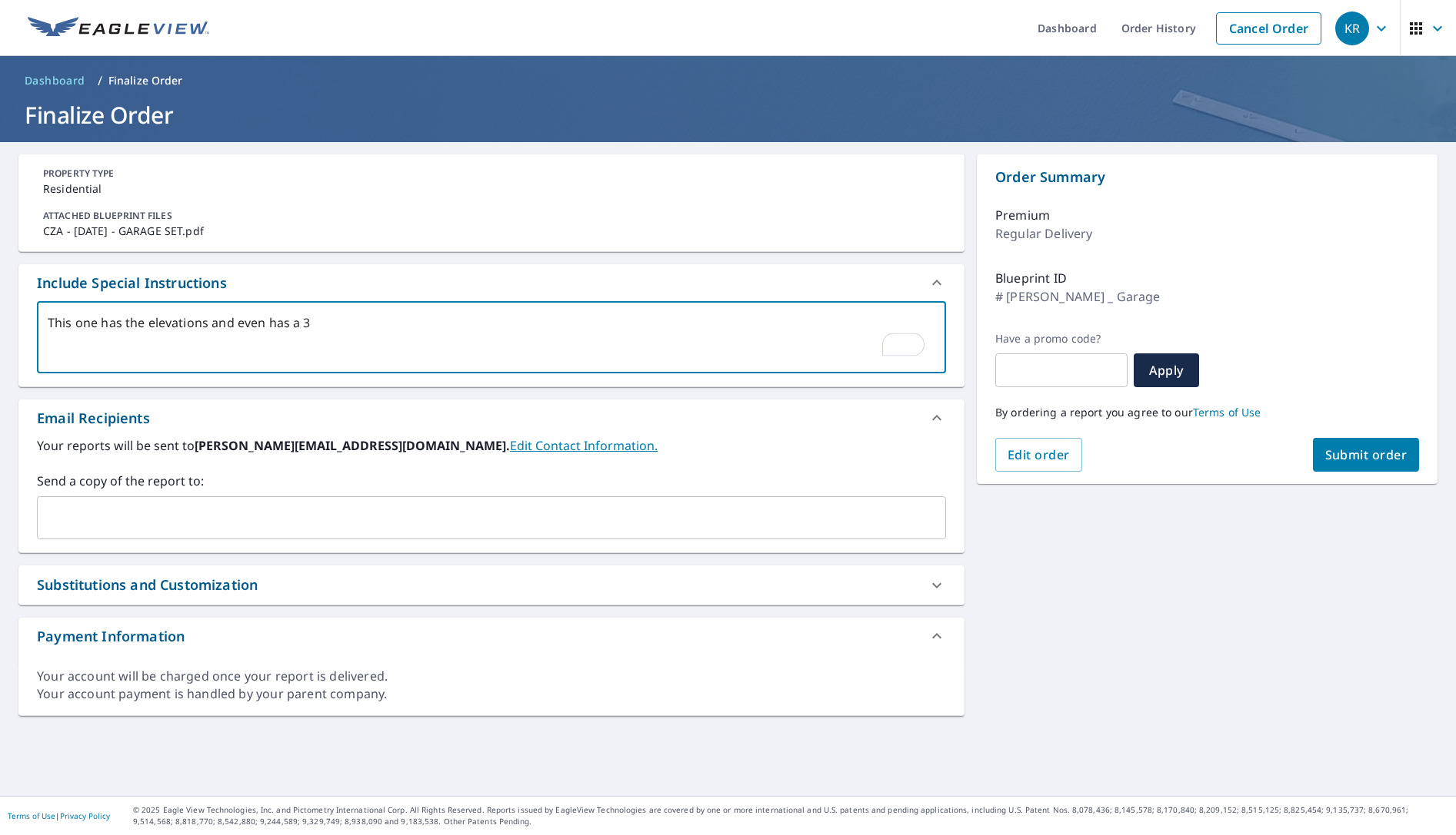
type textarea "x"
checkbox input "true"
type textarea "This one has the elevations and even has a 3D"
type textarea "x"
checkbox input "true"
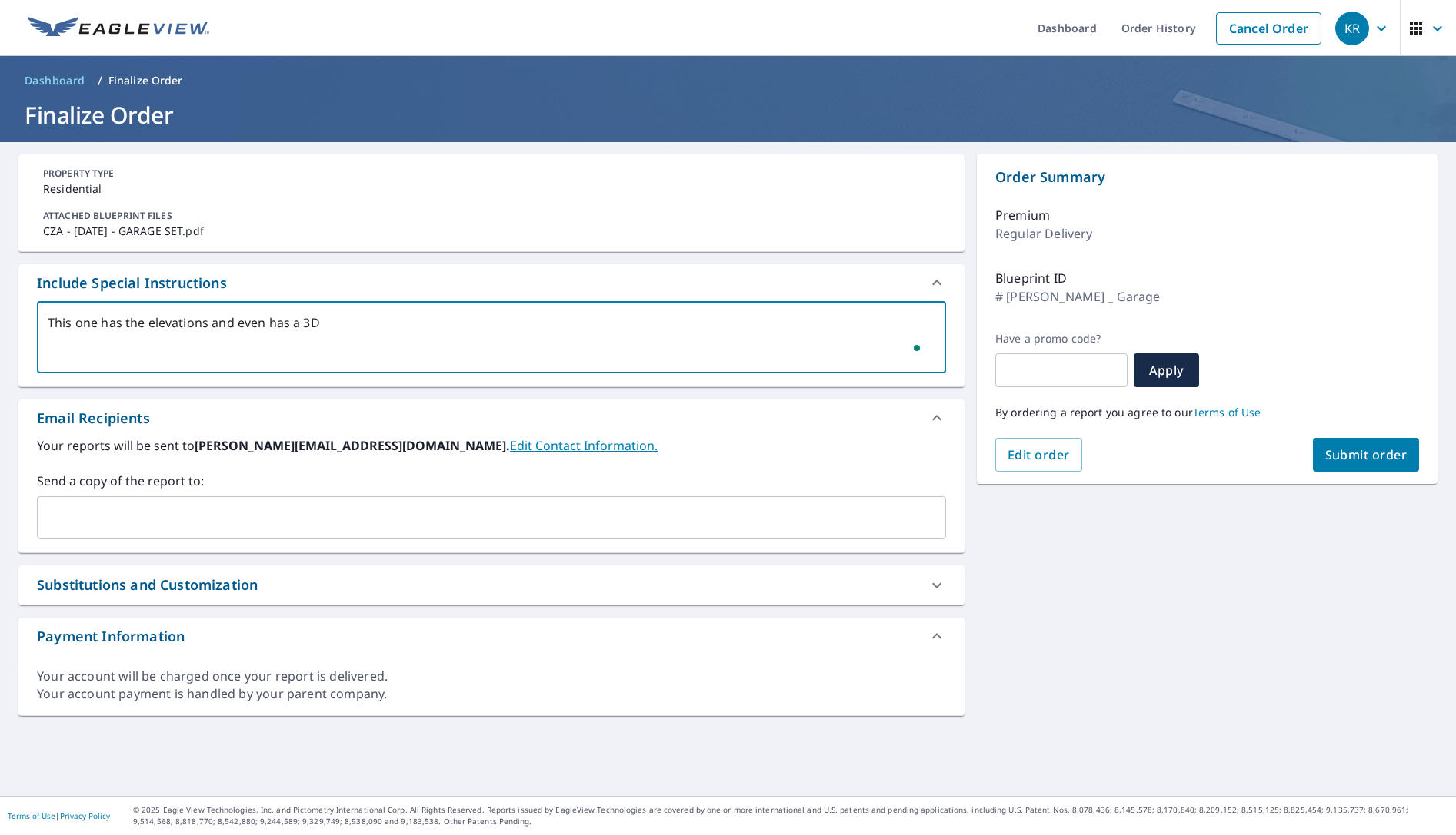
type textarea "This one has the elevations and even has a 3D r"
type textarea "x"
checkbox input "true"
type textarea "This one has the elevations and even has a 3D re"
type textarea "x"
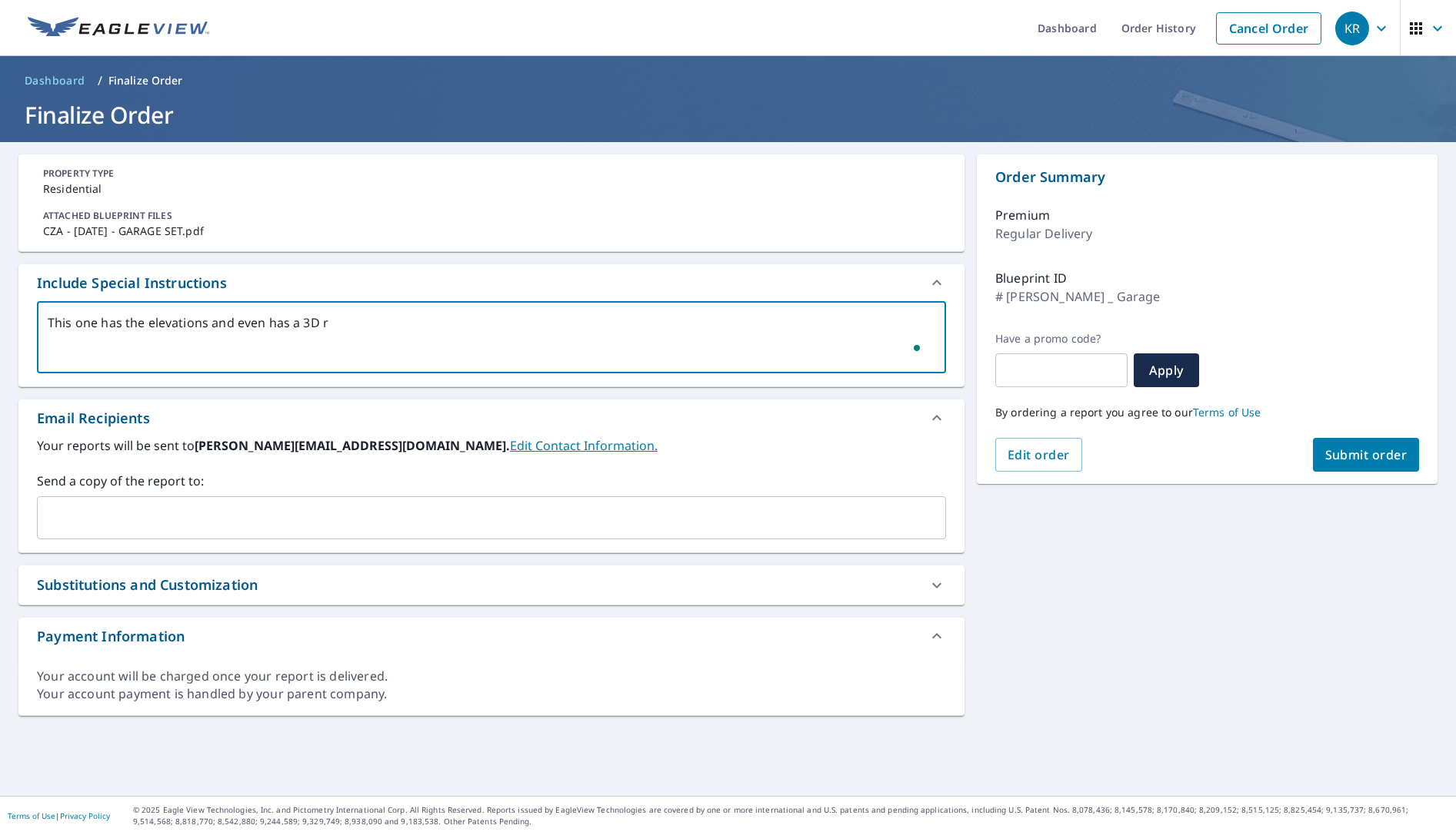
checkbox input "true"
type textarea "This one has the elevations and even has a 3D ren"
type textarea "x"
checkbox input "true"
type textarea "This one has the elevations and even has a 3D rend"
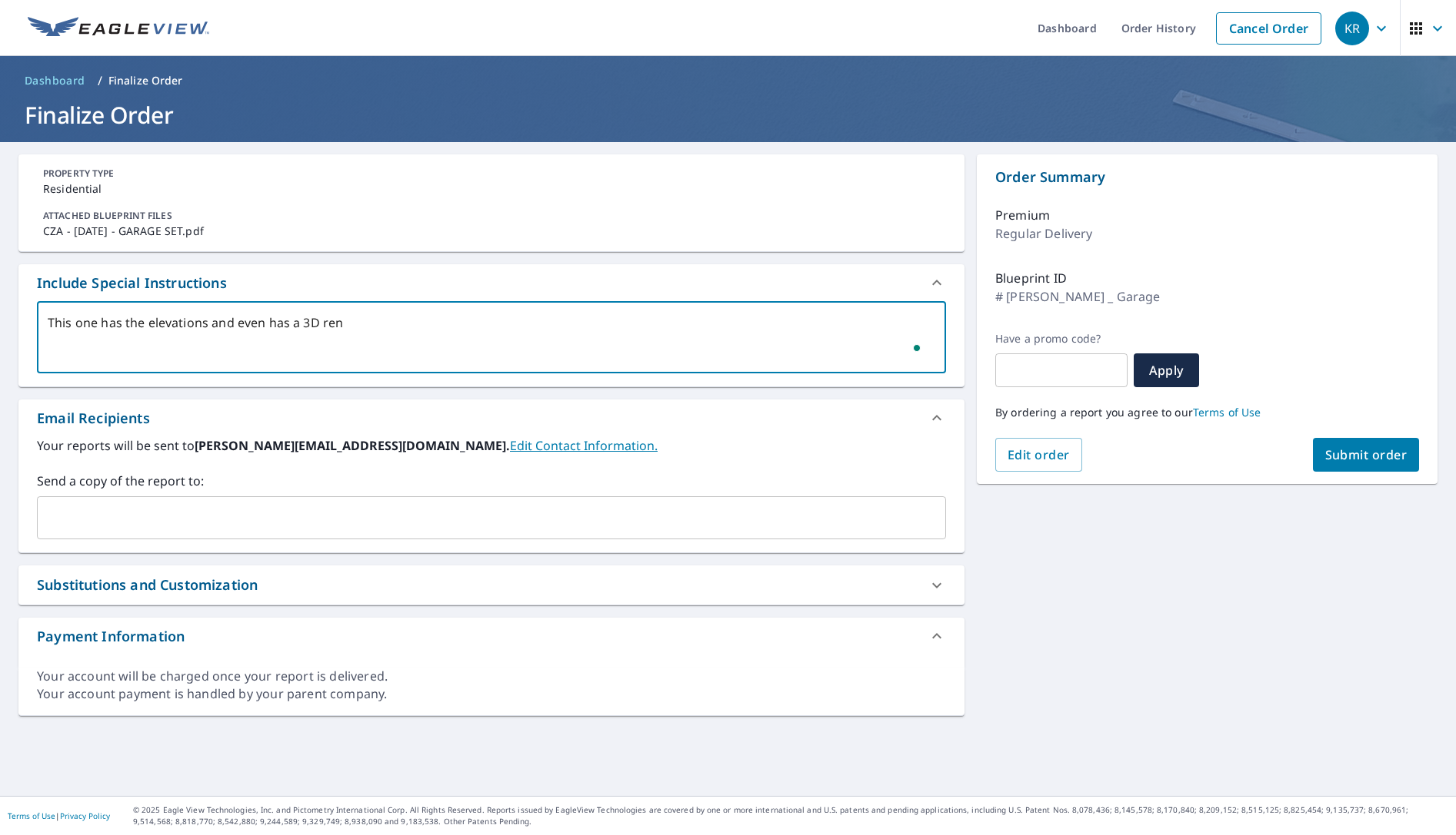
type textarea "x"
checkbox input "true"
type textarea "This one has the elevations and even has a 3D [PERSON_NAME]"
type textarea "x"
checkbox input "true"
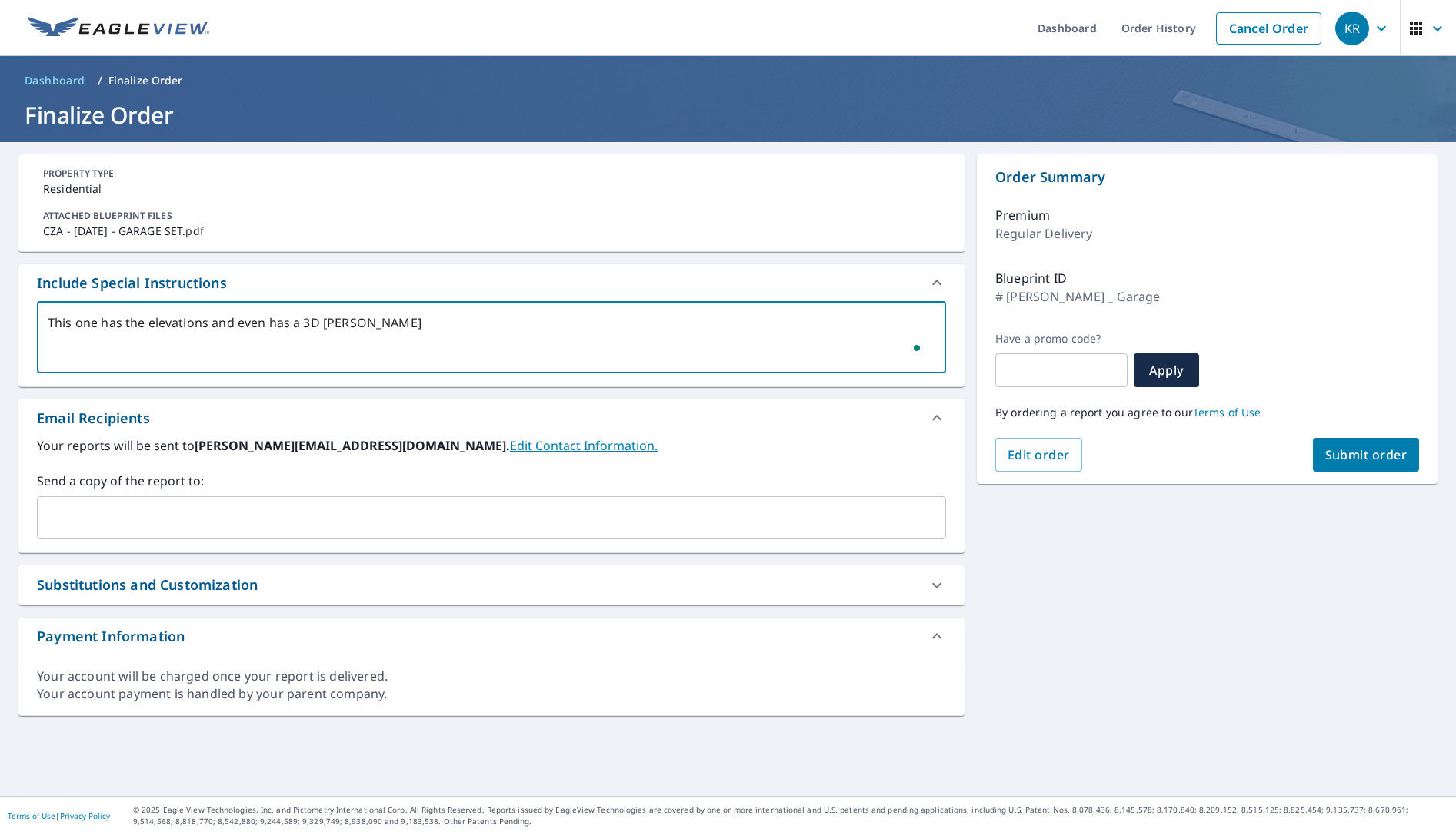
type textarea "This one has the elevations and even has a 3D render"
type textarea "x"
checkbox input "true"
type textarea "This one has the elevations and even has a 3D renderi"
type textarea "x"
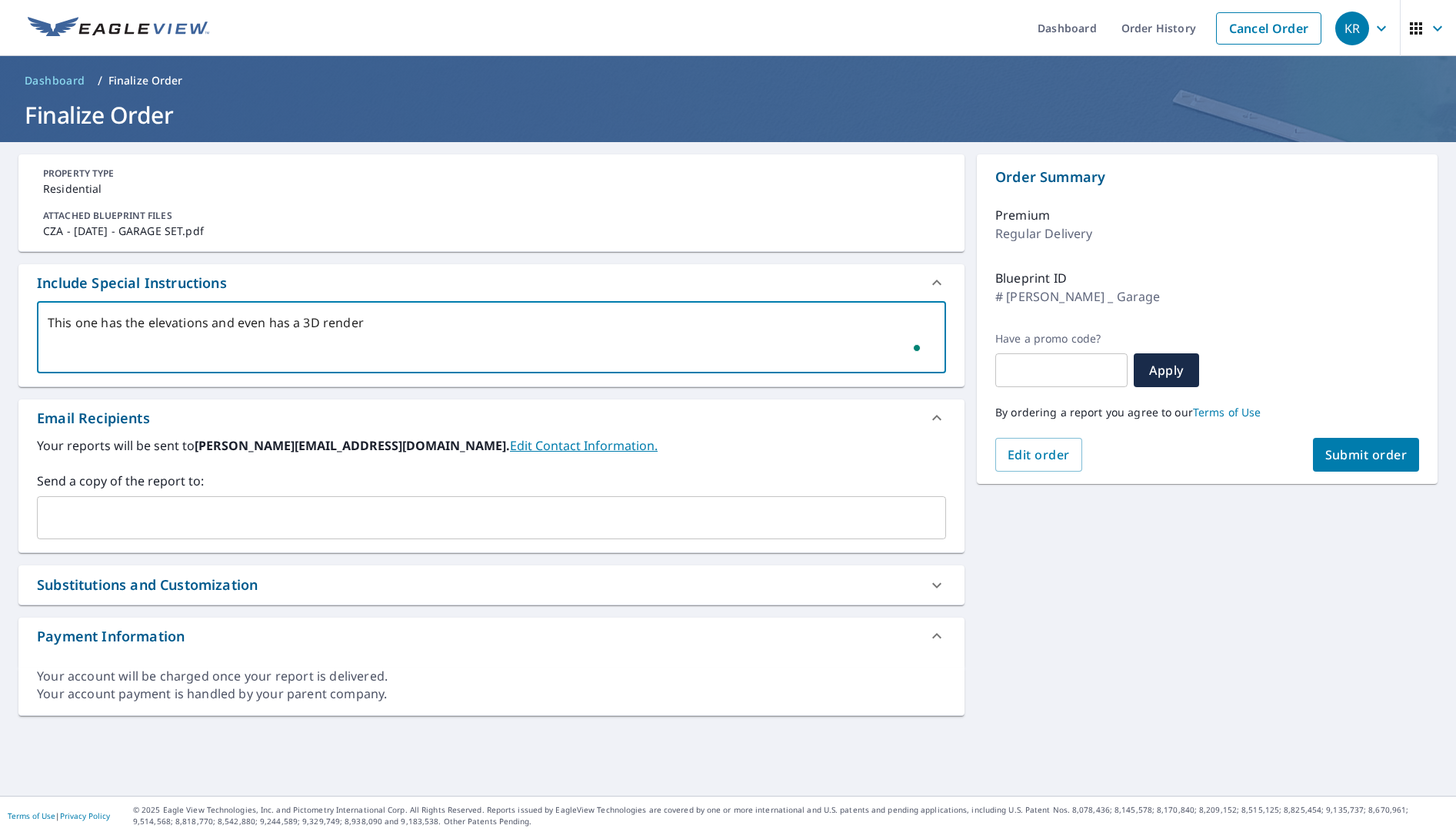
checkbox input "true"
type textarea "This one has the elevations and even has a 3D renderin"
type textarea "x"
checkbox input "true"
type textarea "This one has the elevations and even has a 3D rendering"
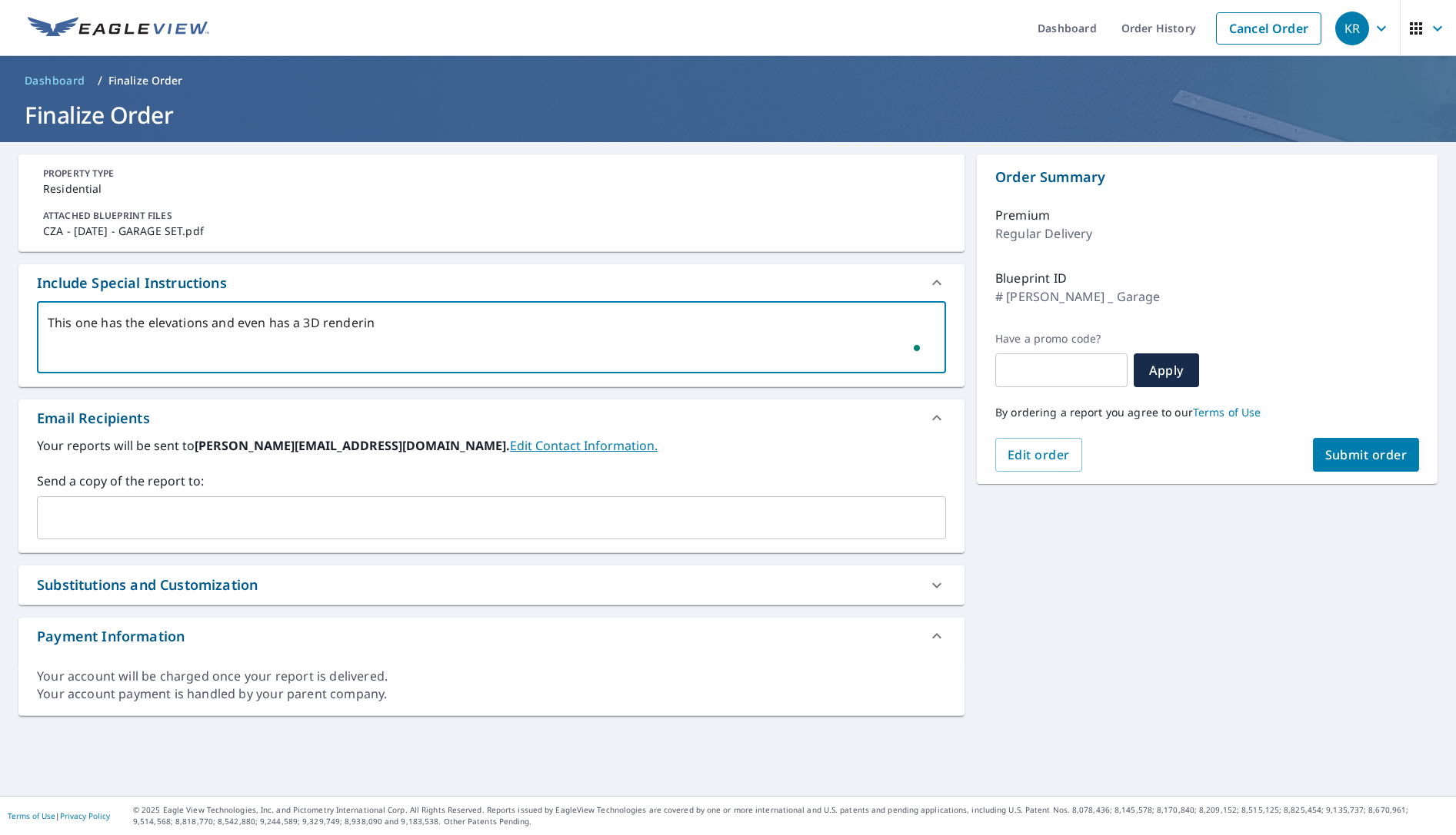
type textarea "x"
checkbox input "true"
type textarea "This one has the elevations and even has a 3D rendering"
type textarea "x"
checkbox input "true"
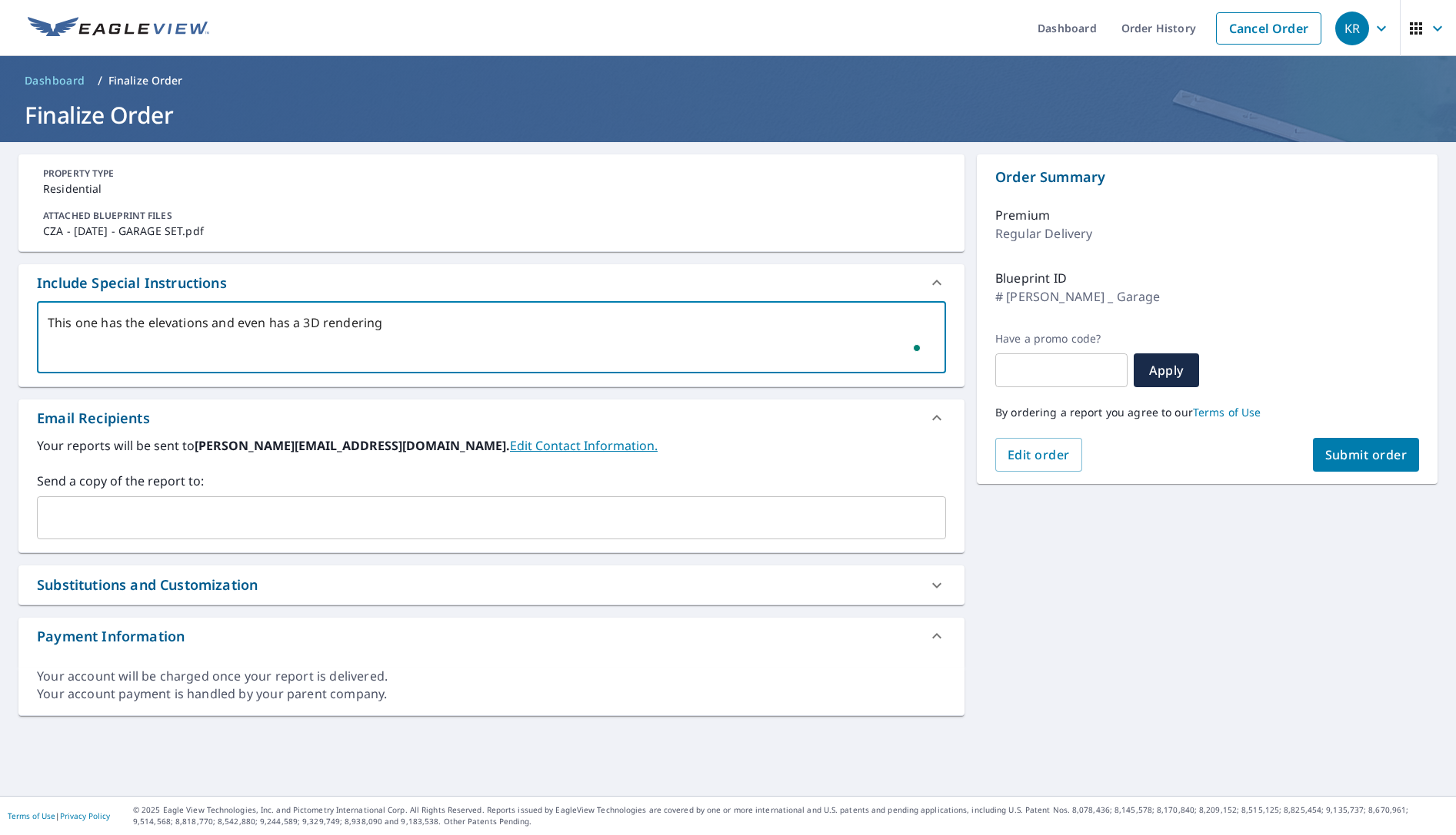
type textarea "This one has the elevations and even has a 3D rendering o"
type textarea "x"
checkbox input "true"
type textarea "This one has the elevations and even has a 3D rendering of"
type textarea "x"
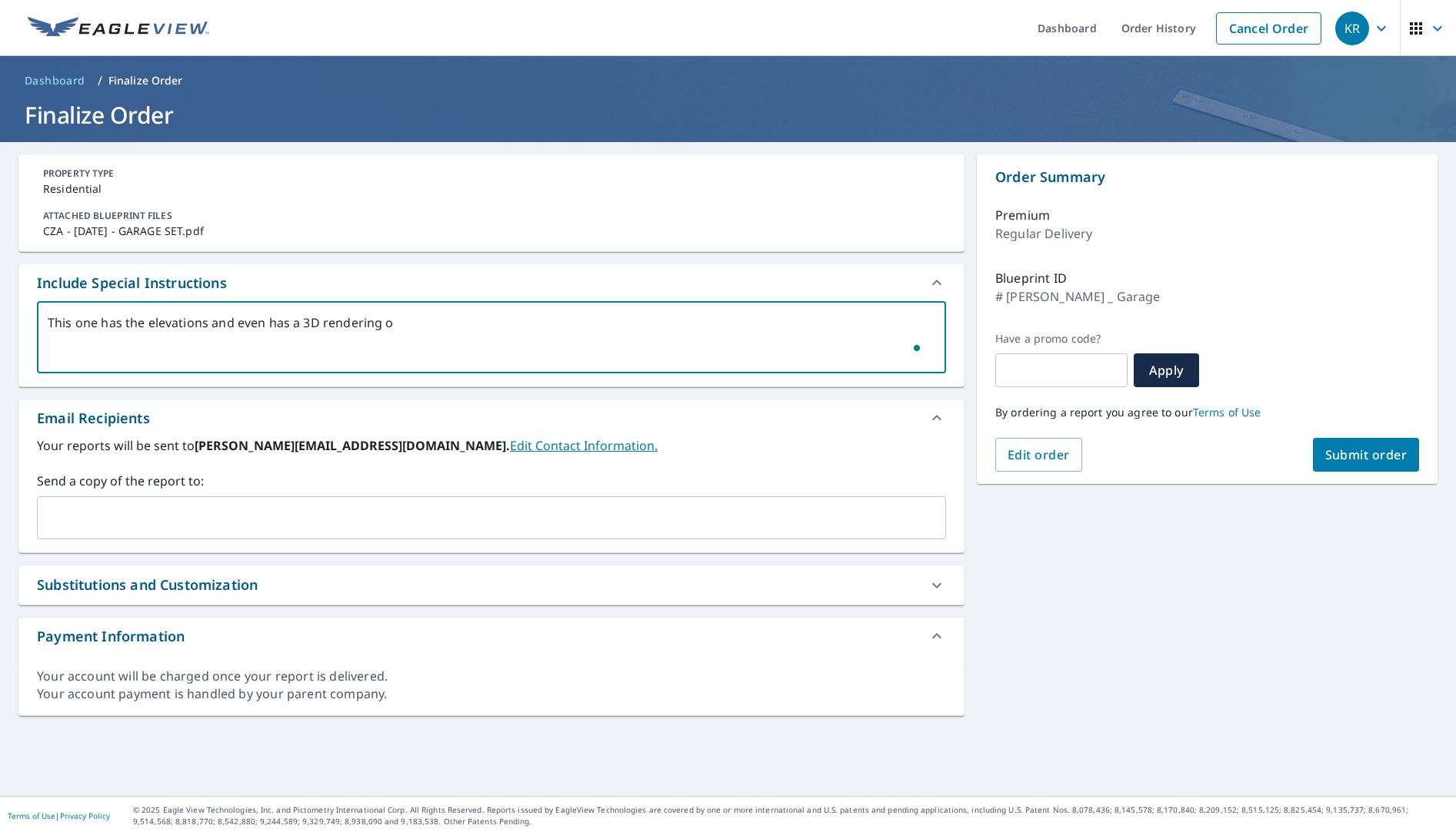
checkbox input "true"
type textarea "This one has the elevations and even has a 3D rendering of"
type textarea "x"
checkbox input "true"
type textarea "This one has the elevations and even has a 3D rendering of t"
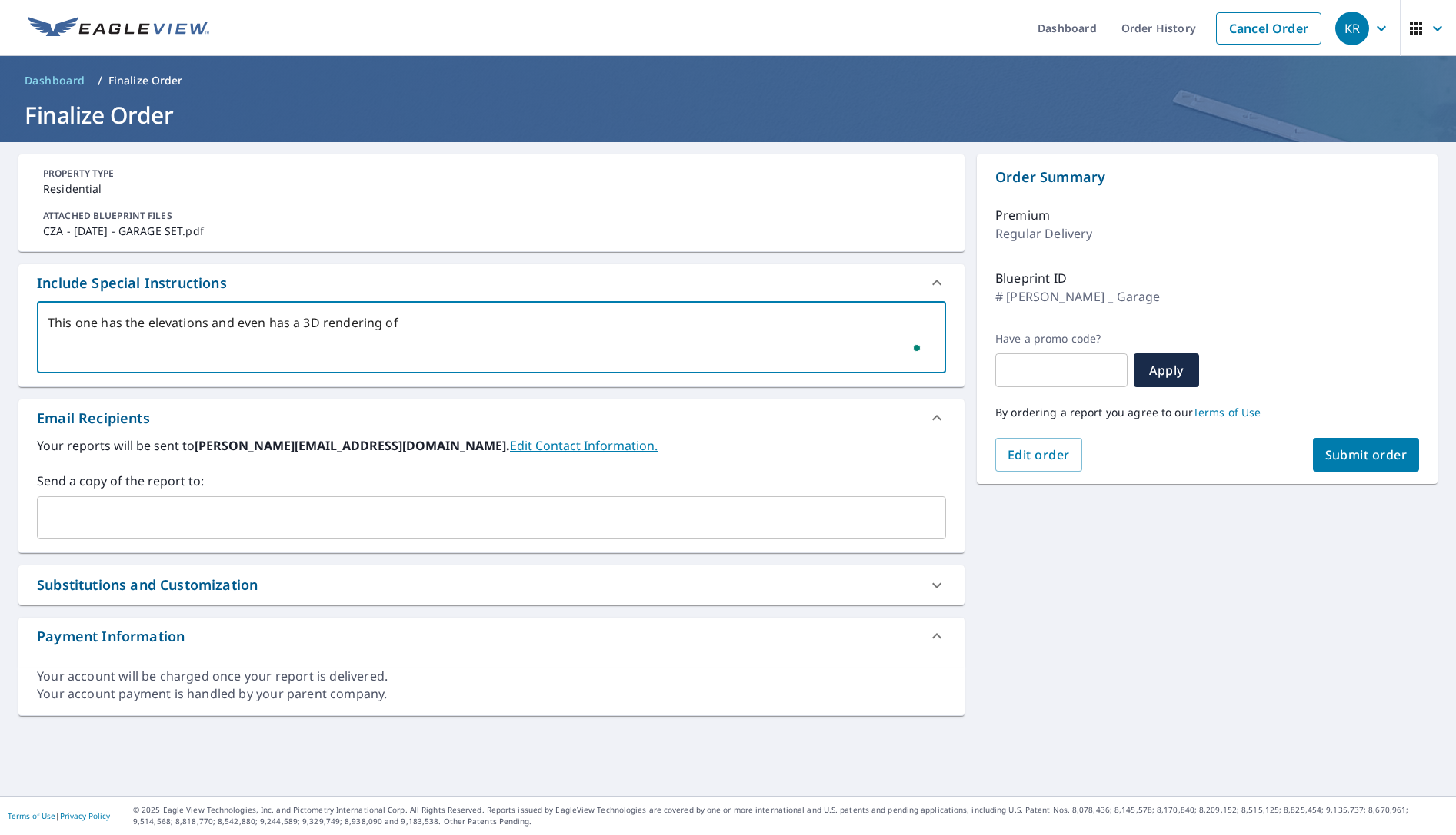
type textarea "x"
checkbox input "true"
type textarea "This one has the elevations and even has a 3D rendering of th"
type textarea "x"
checkbox input "true"
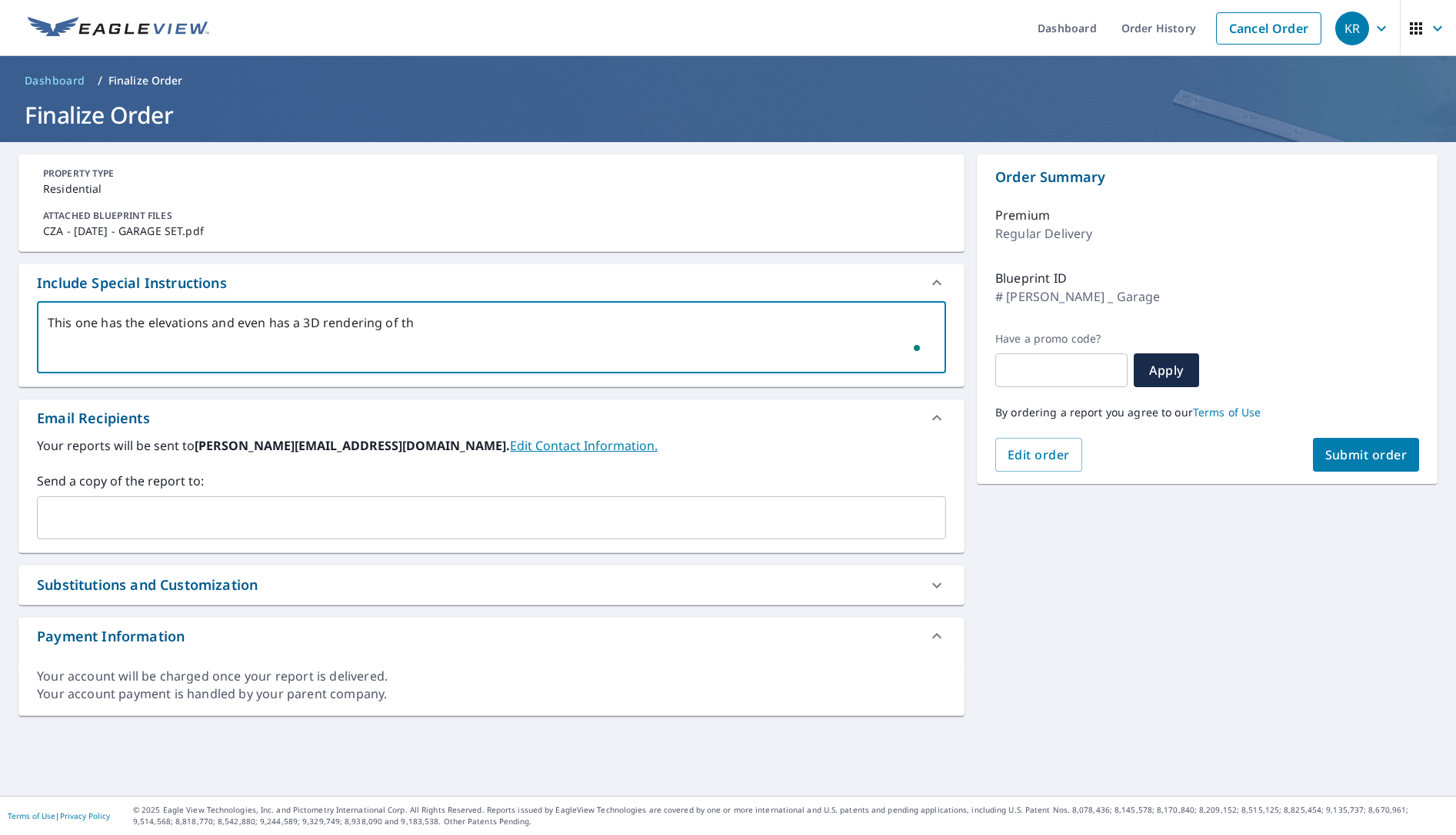
type textarea "This one has the elevations and even has a 3D rendering of the"
type textarea "x"
checkbox input "true"
type textarea "This one has the elevations and even has a 3D rendering of the"
type textarea "x"
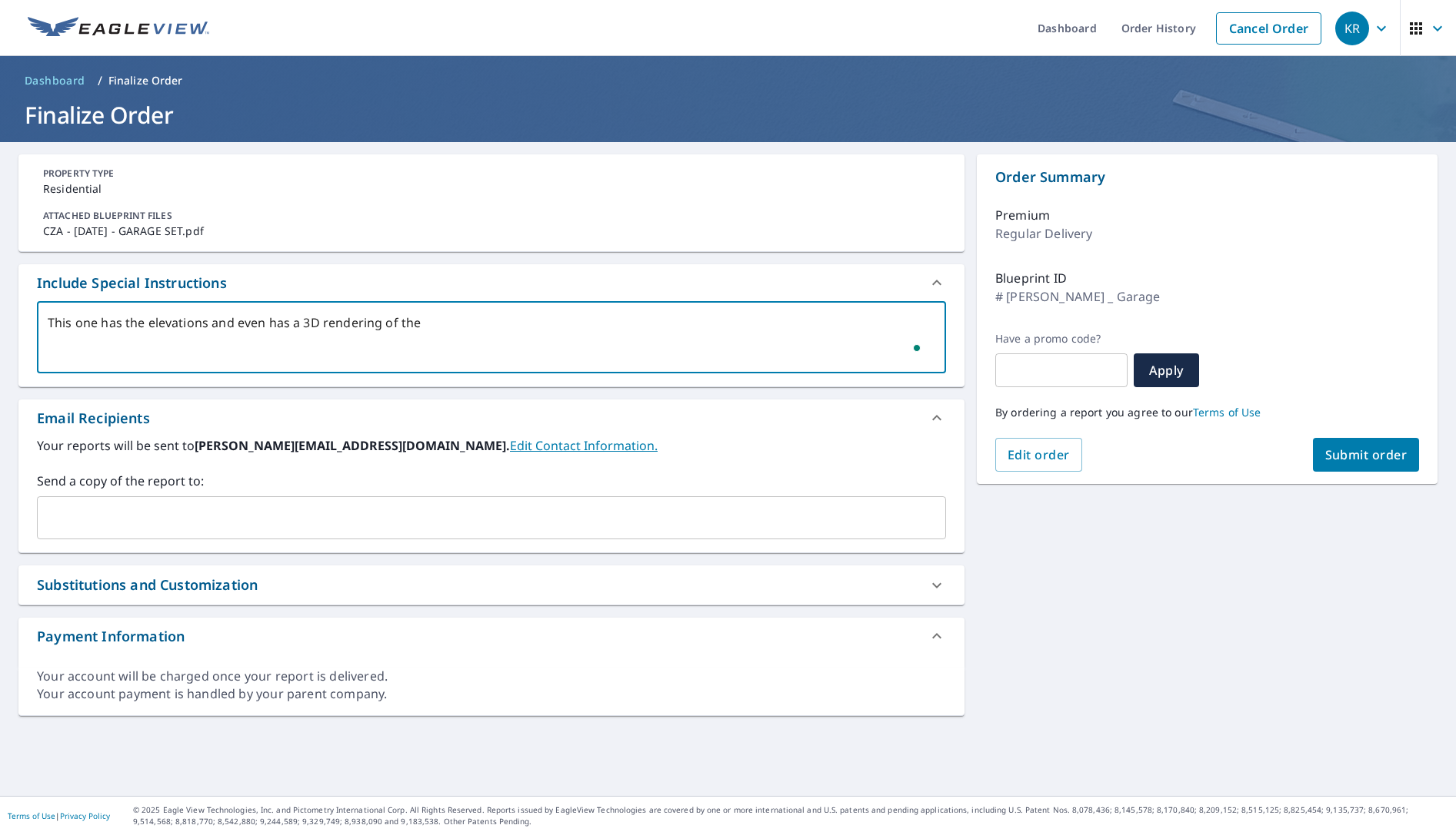
checkbox input "true"
type textarea "This one has the elevations and even has a 3D rendering of the a"
type textarea "x"
checkbox input "true"
type textarea "This one has the elevations and even has a 3D rendering of the"
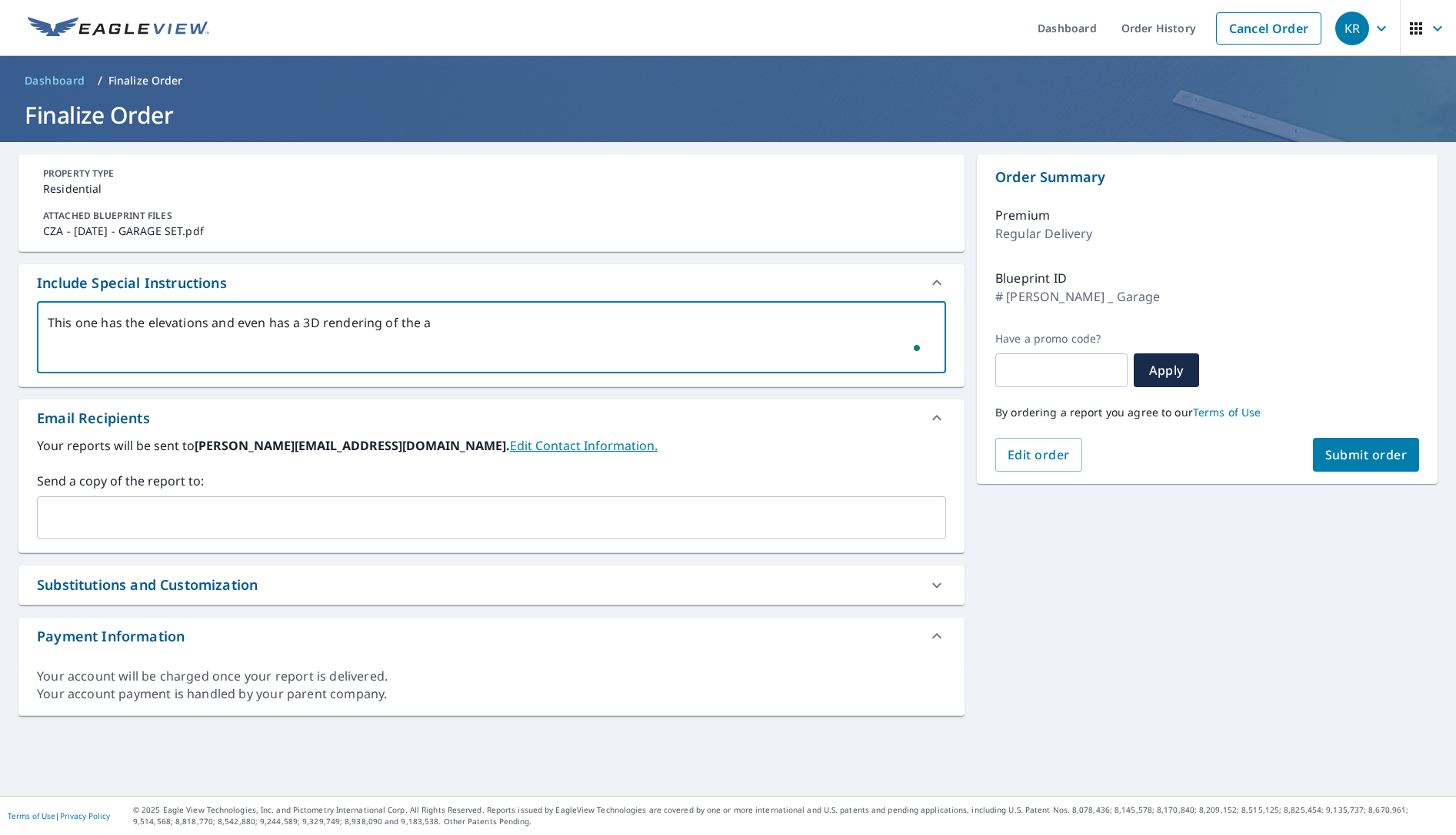
type textarea "x"
checkbox input "true"
type textarea "This one has the elevations and even has a 3D rendering of the g"
type textarea "x"
checkbox input "true"
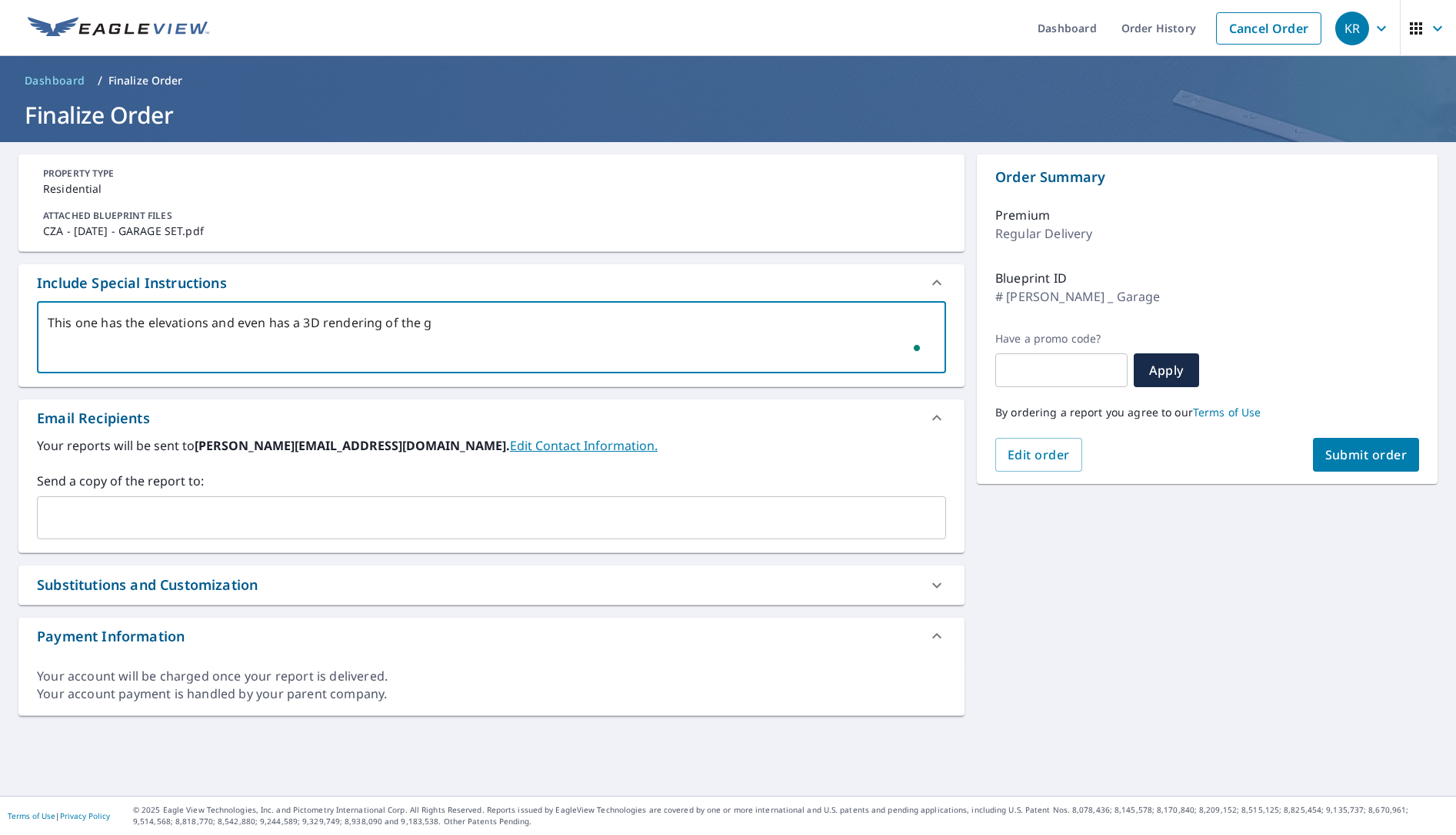
type textarea "This one has the elevations and even has a 3D rendering of the ga"
type textarea "x"
checkbox input "true"
type textarea "This one has the elevations and even has a 3D rendering of the gar"
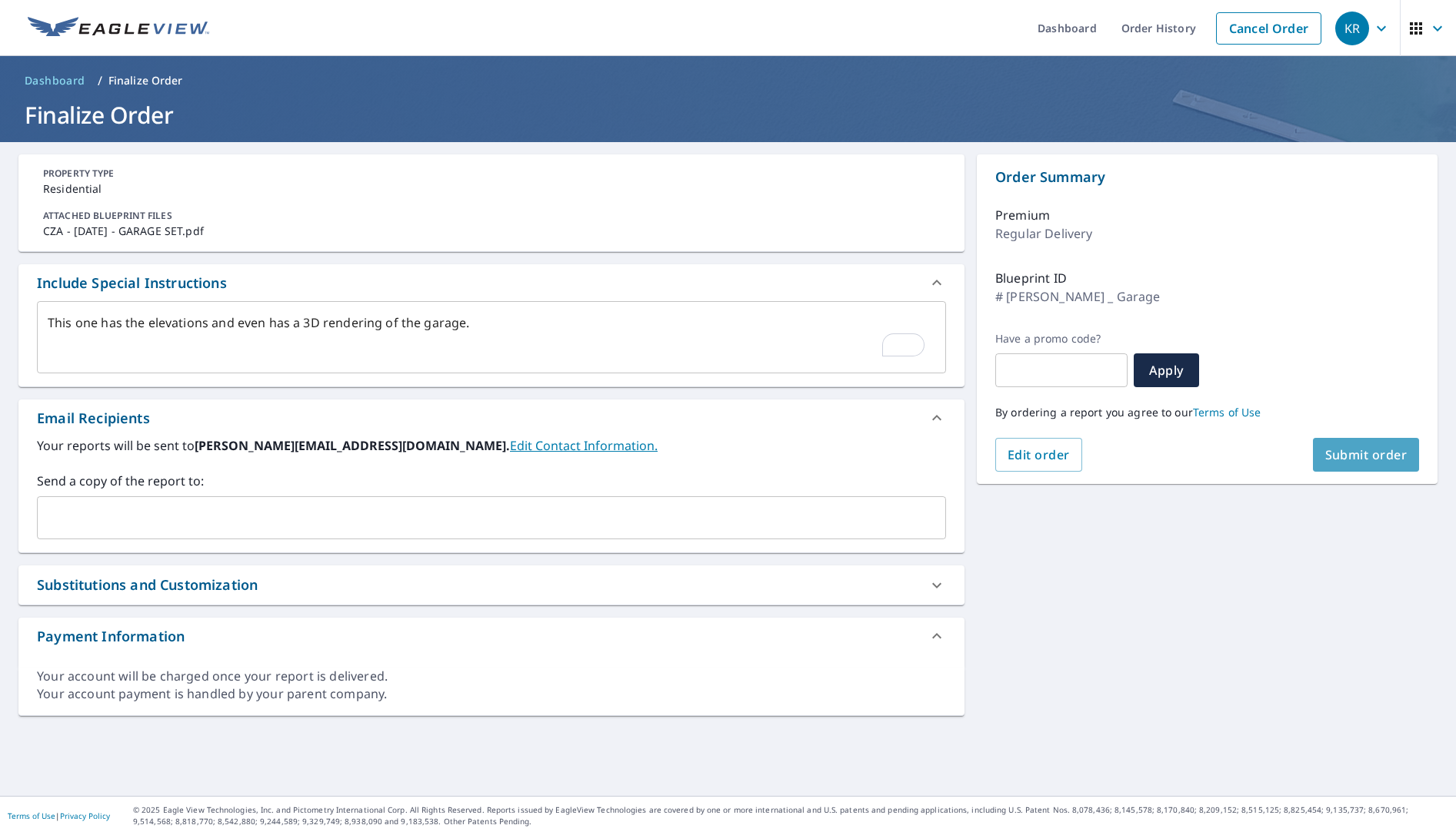
click at [1367, 464] on button "Submit order" at bounding box center [1365, 455] width 107 height 34
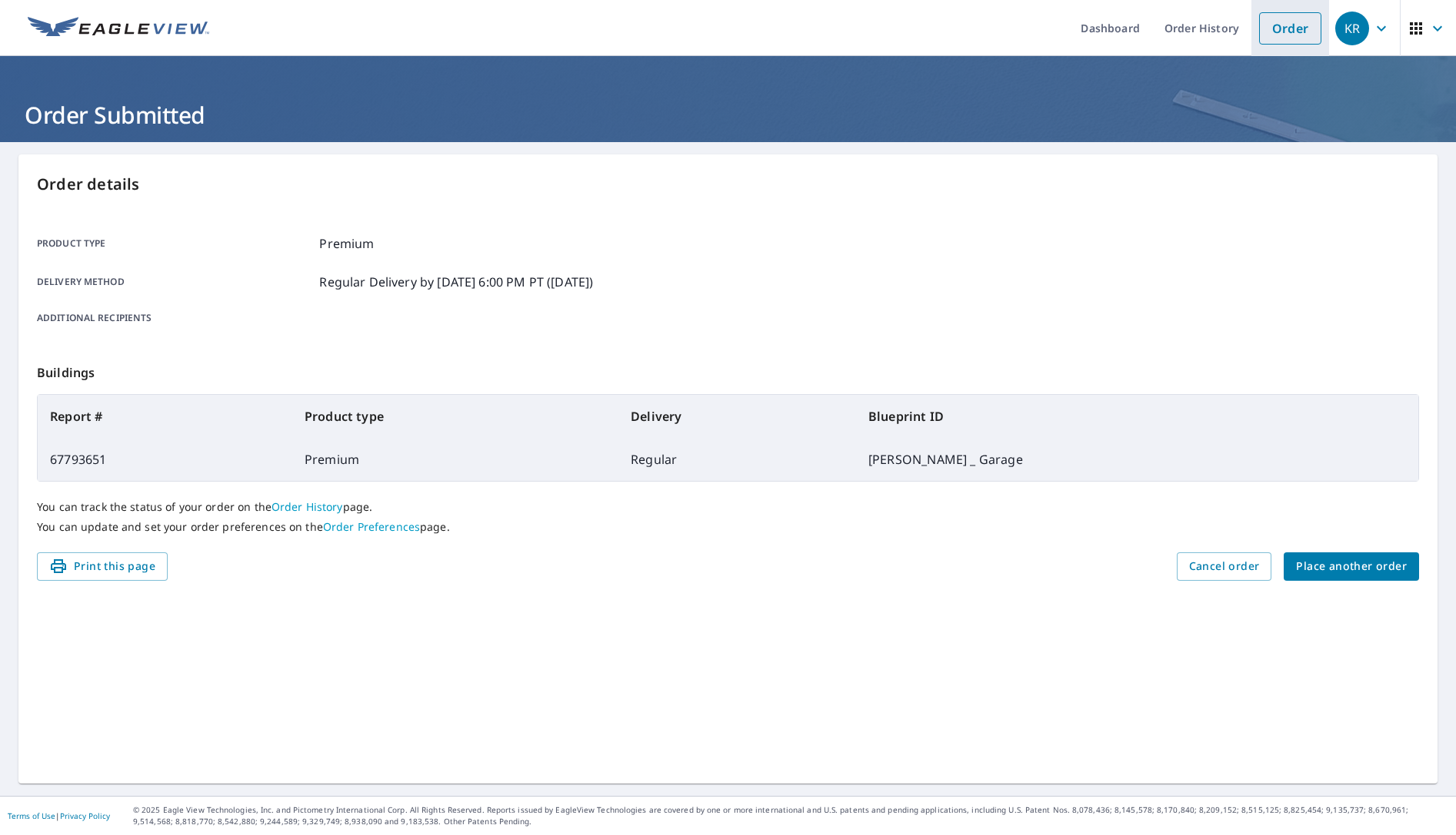
click at [1273, 28] on link "Order" at bounding box center [1290, 28] width 63 height 32
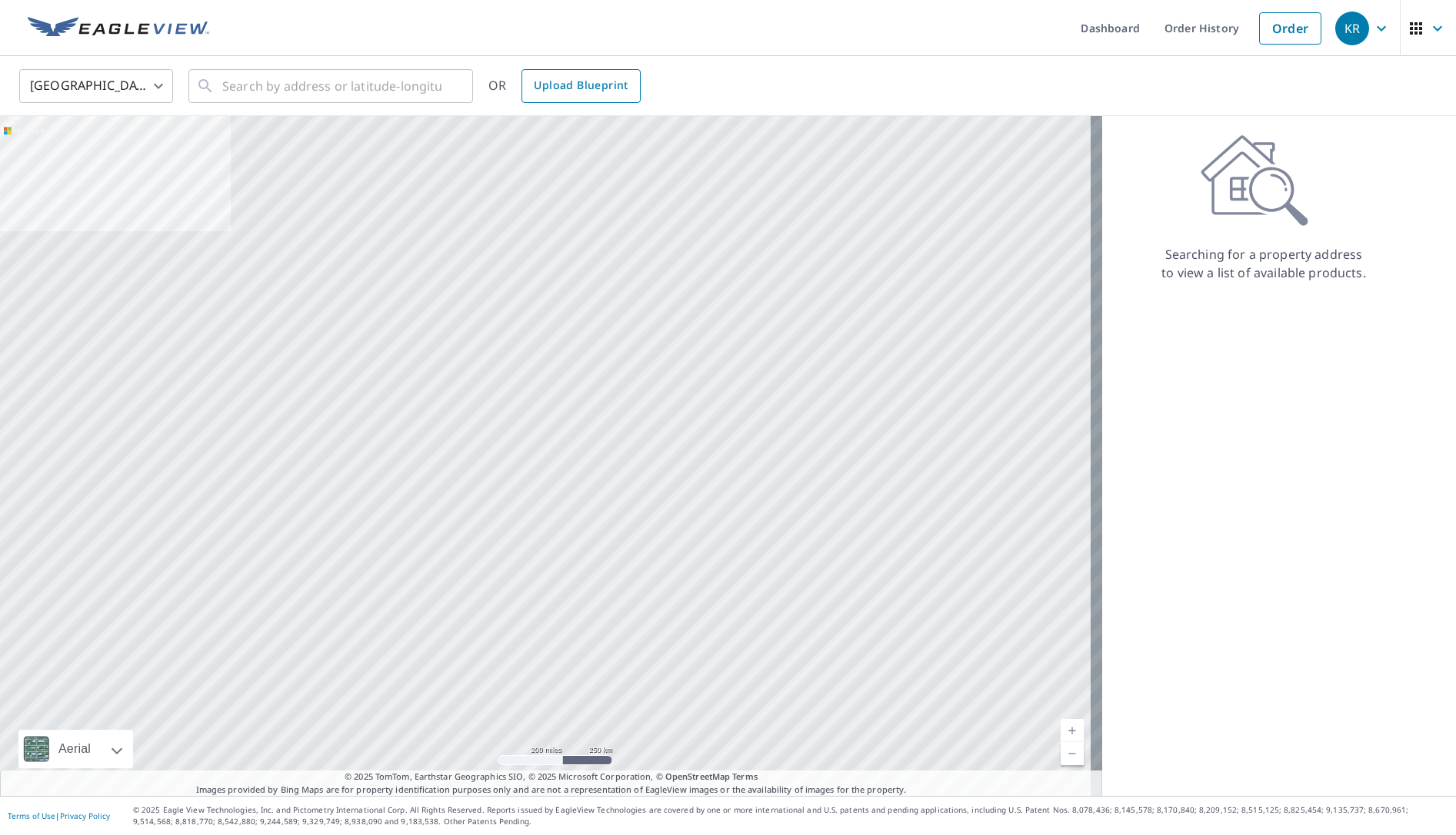
click at [588, 93] on span "Upload Blueprint" at bounding box center [580, 85] width 94 height 19
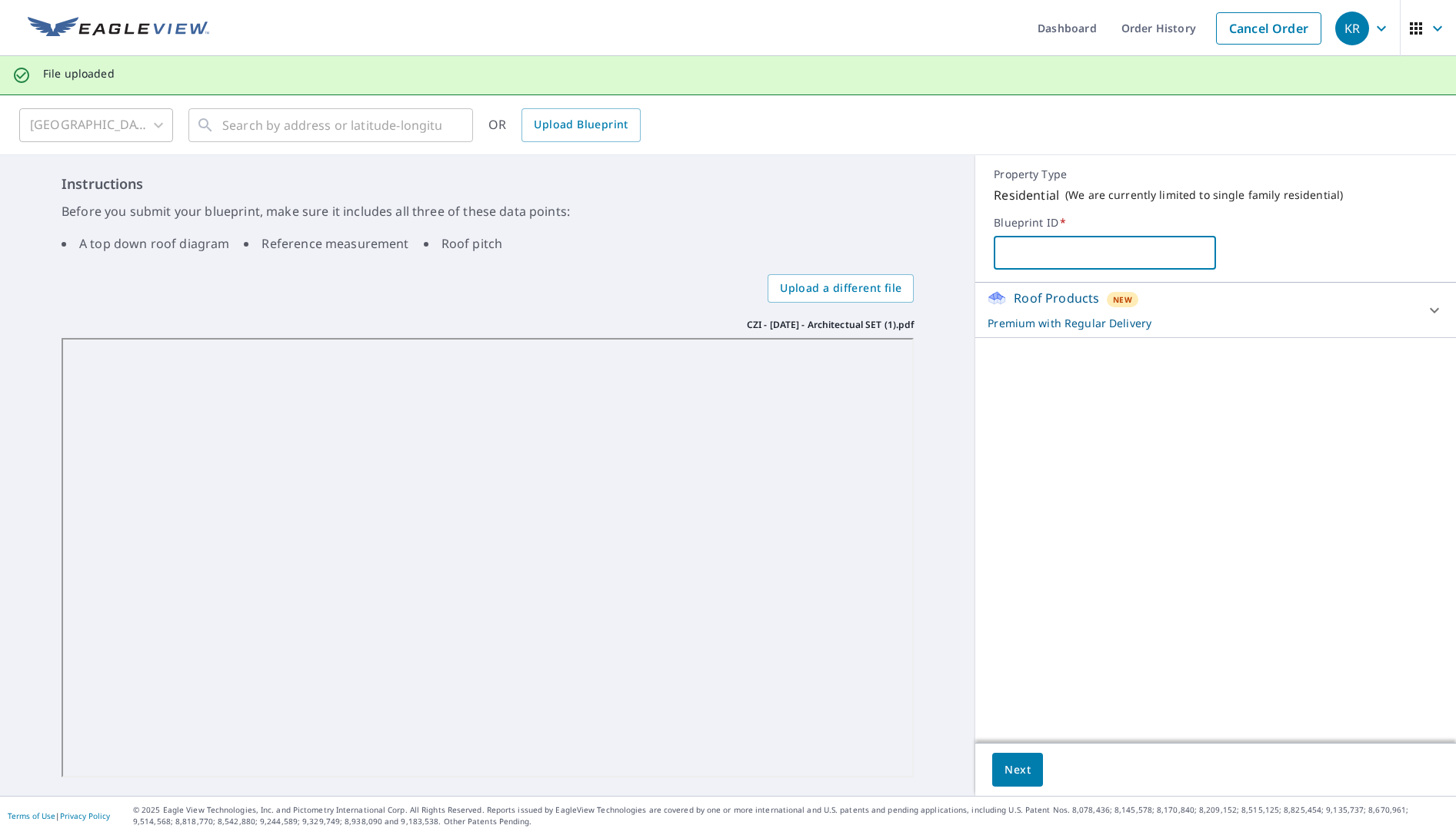
click at [1088, 259] on input "text" at bounding box center [1104, 252] width 221 height 43
click at [1004, 771] on span "Next" at bounding box center [1017, 771] width 26 height 19
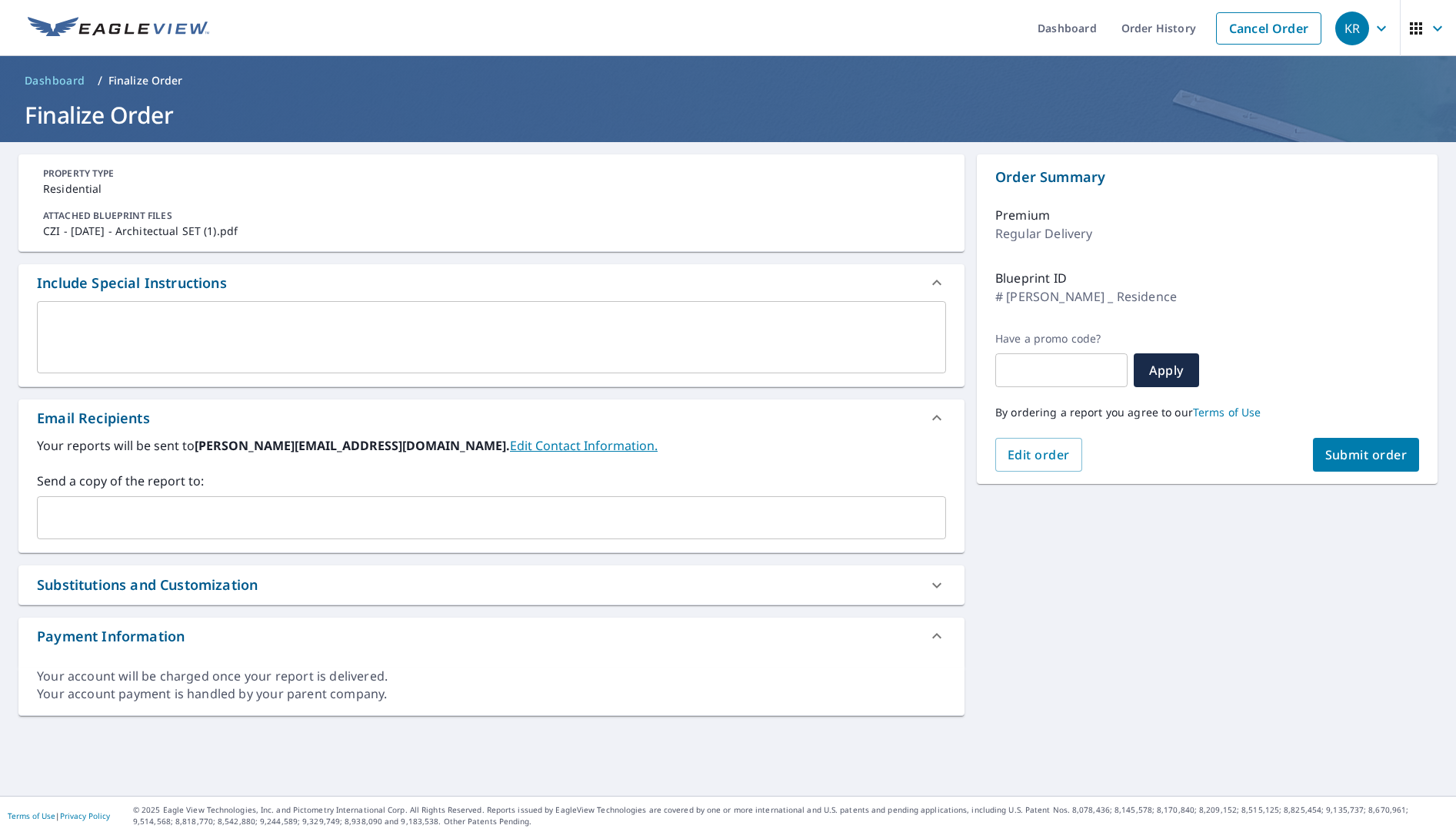
click at [224, 324] on textarea at bounding box center [492, 337] width 888 height 43
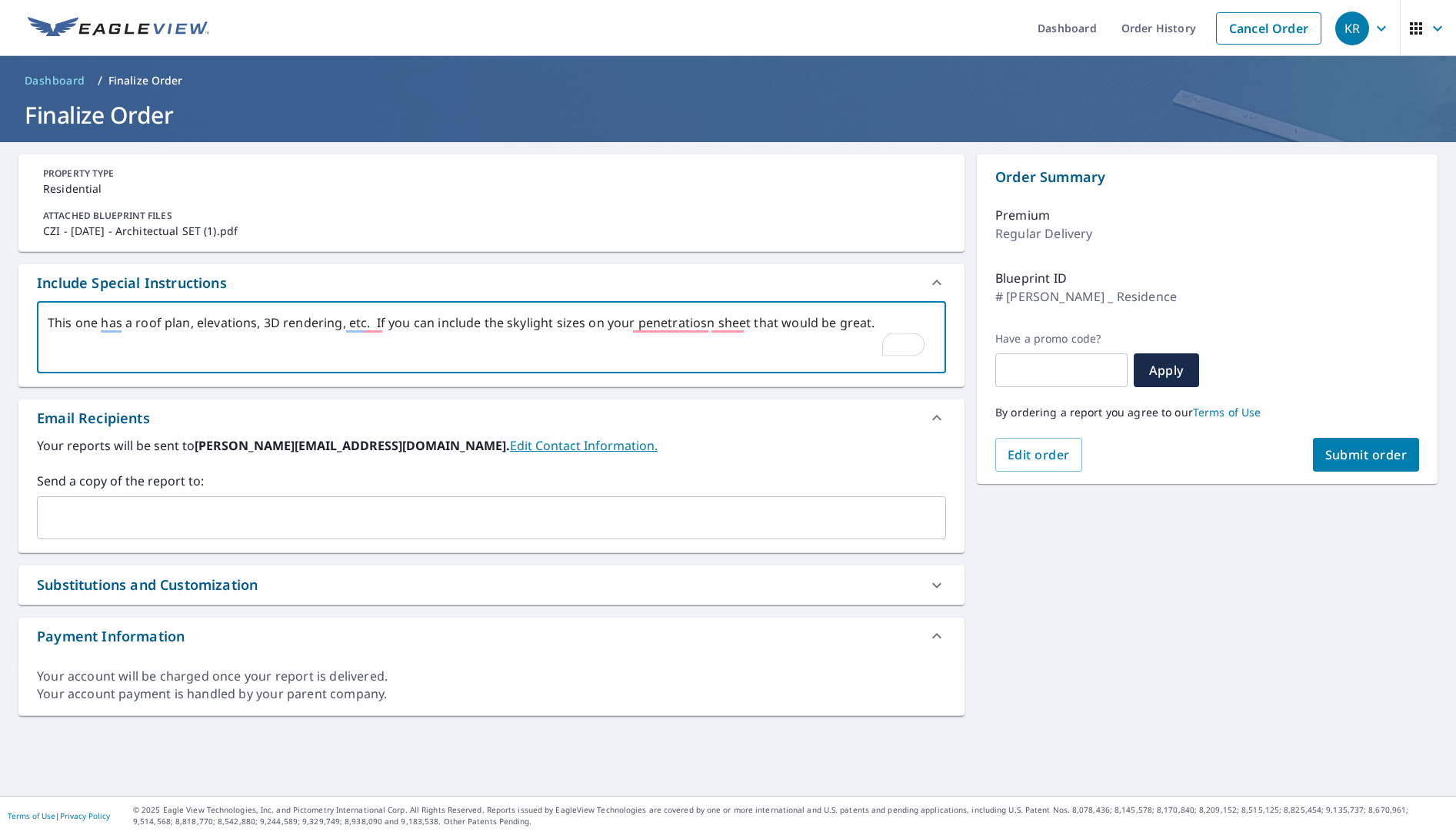
click at [328, 512] on input "text" at bounding box center [480, 518] width 872 height 30
click at [1345, 455] on span "Submit order" at bounding box center [1365, 454] width 83 height 17
